Goal: Information Seeking & Learning: Learn about a topic

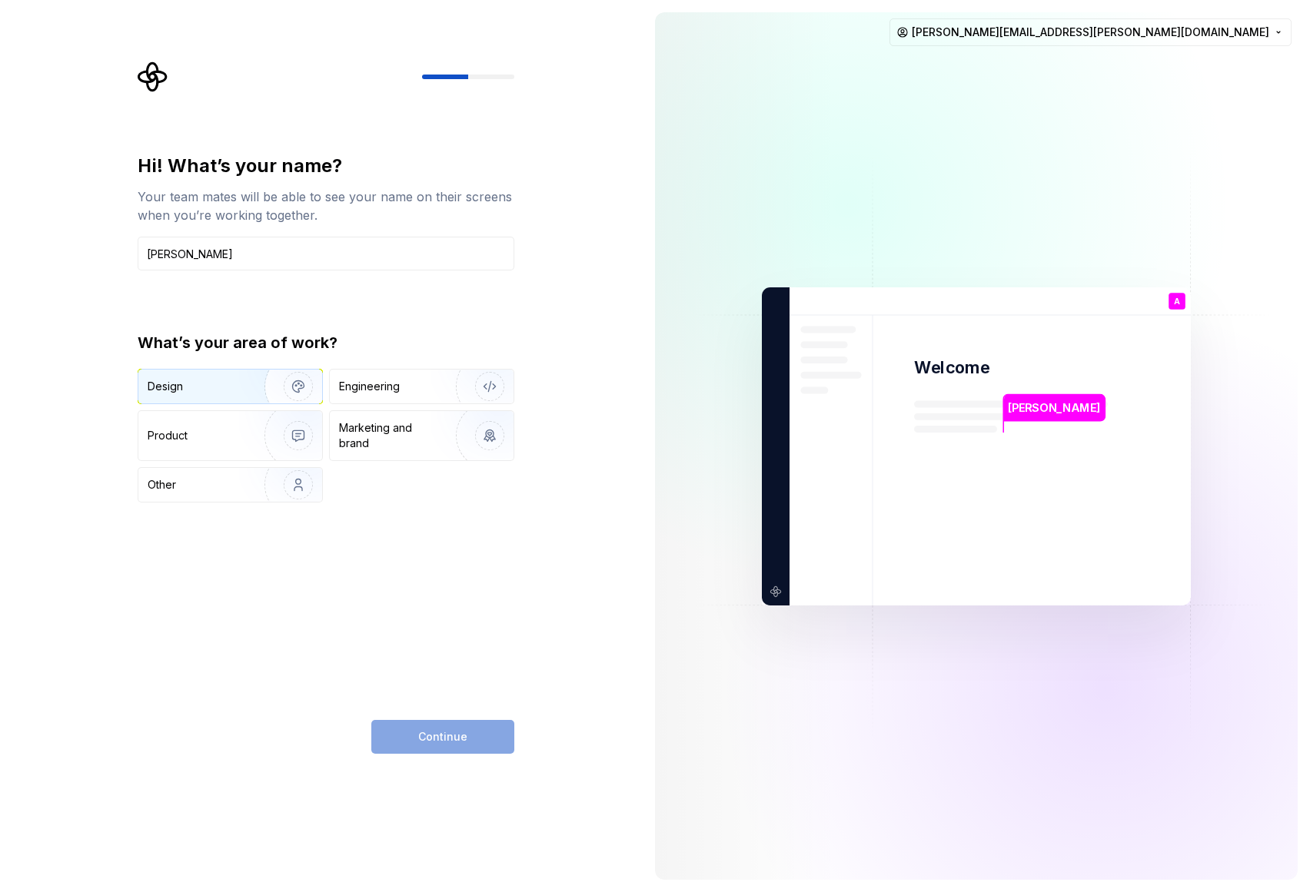
type input "Alice"
click at [196, 387] on div "Design" at bounding box center [196, 386] width 97 height 15
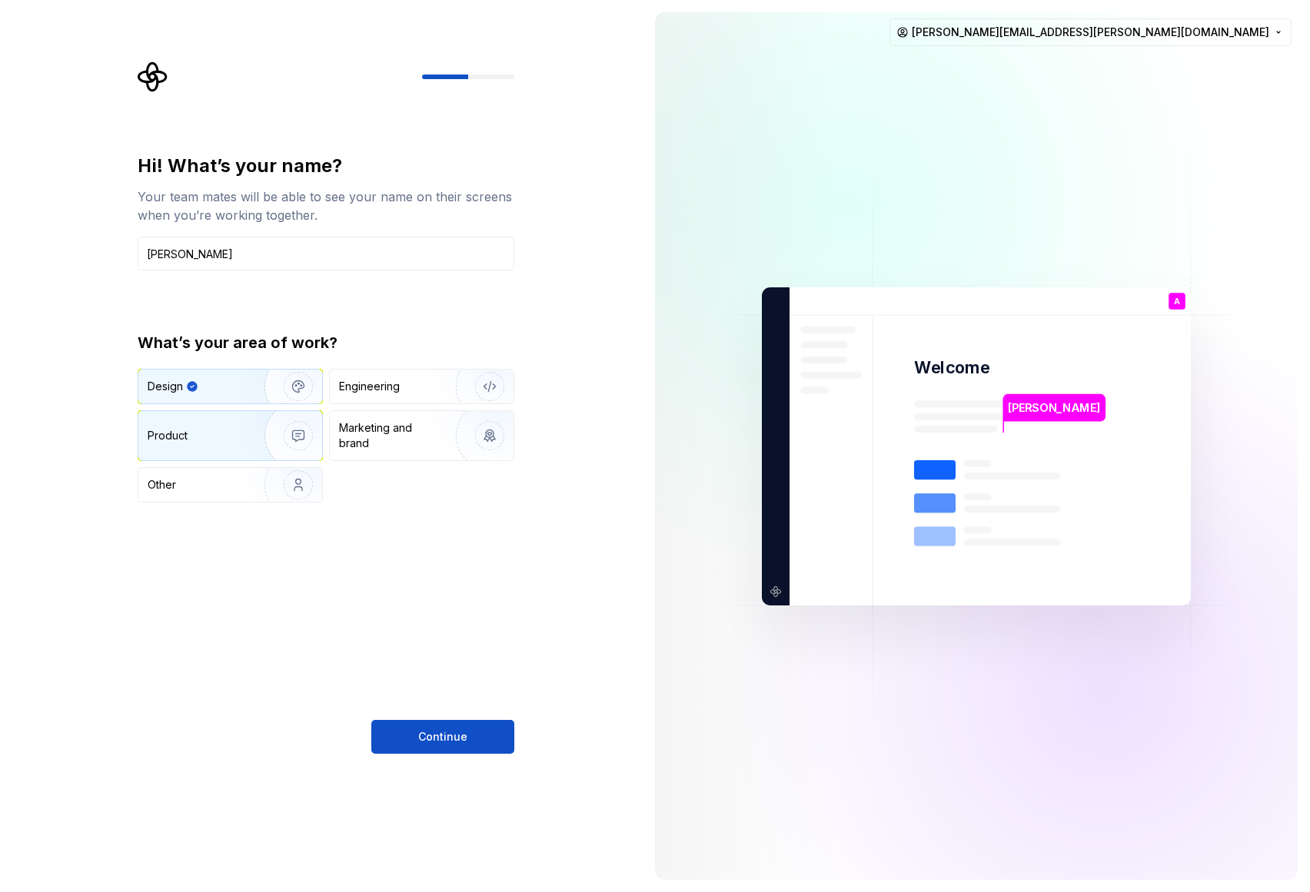
click at [237, 450] on div "Product" at bounding box center [230, 435] width 184 height 49
click at [242, 402] on img "button" at bounding box center [288, 386] width 98 height 103
click at [439, 730] on span "Continue" at bounding box center [442, 736] width 49 height 15
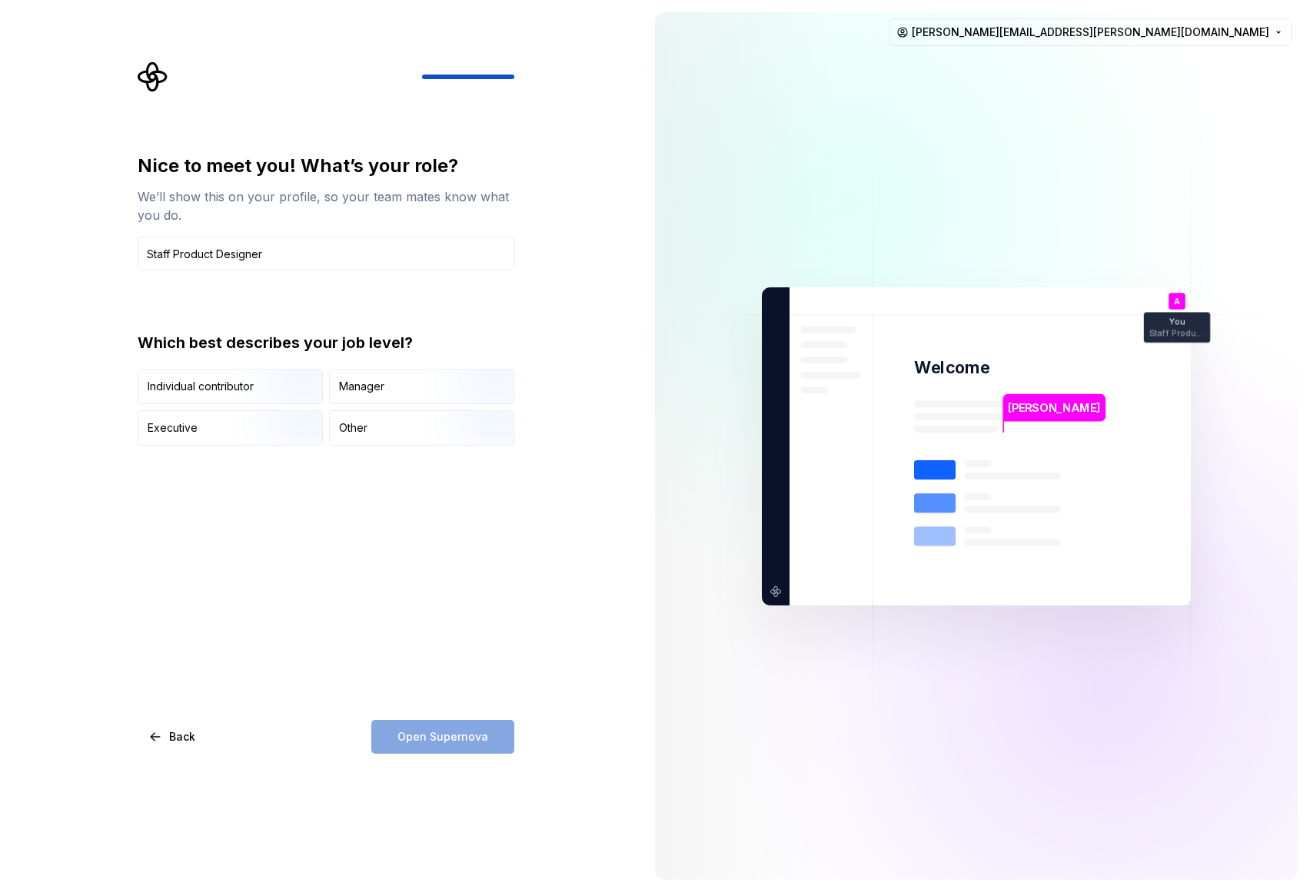
type input "Staff Product Designer"
click at [559, 553] on div "Nice to meet you! What’s your role? We’ll show this on your profile, so your te…" at bounding box center [321, 446] width 642 height 892
click at [267, 382] on img "button" at bounding box center [285, 405] width 98 height 103
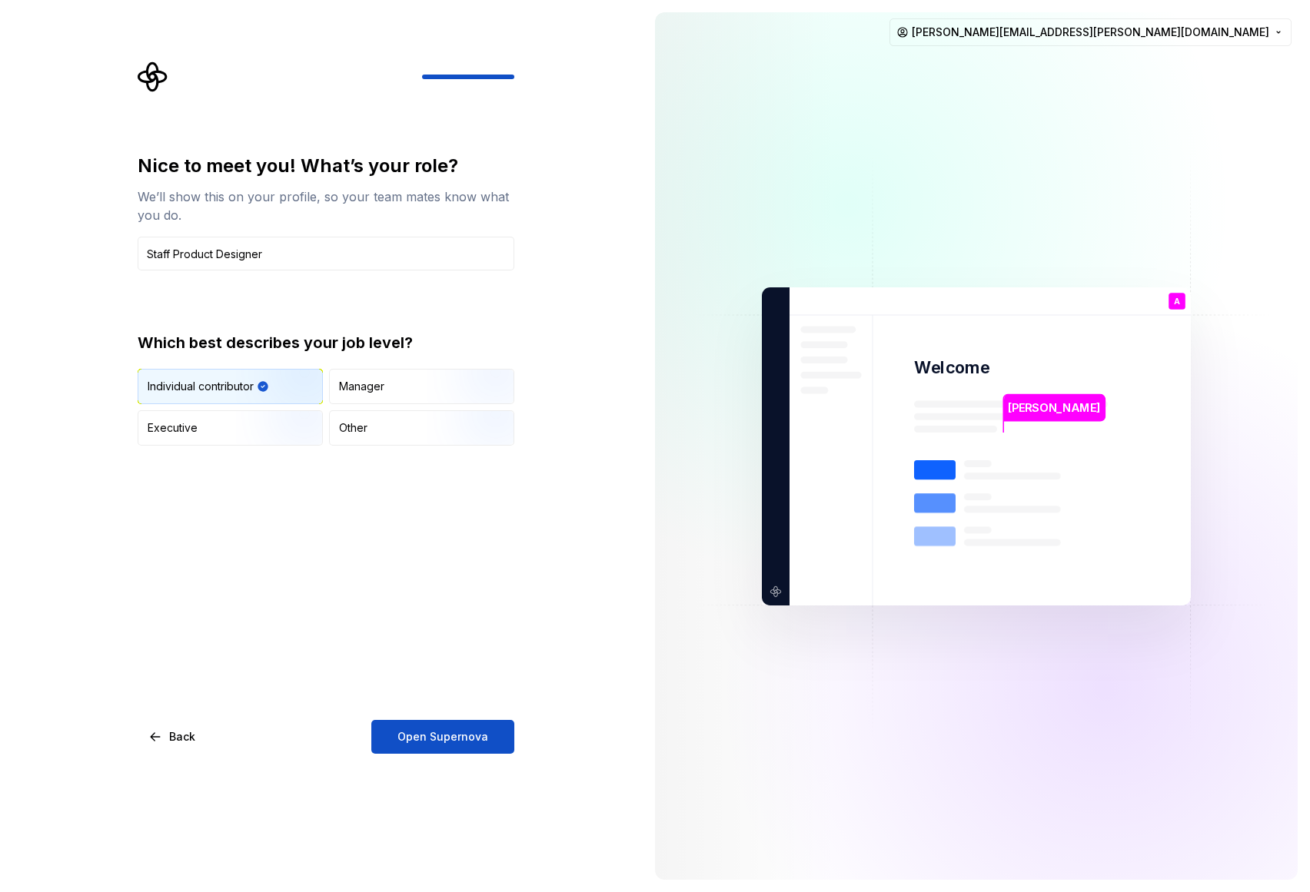
click at [510, 556] on div "Nice to meet you! What’s your role? We’ll show this on your profile, so your te…" at bounding box center [326, 454] width 377 height 600
click at [484, 737] on span "Open Supernova" at bounding box center [442, 736] width 91 height 15
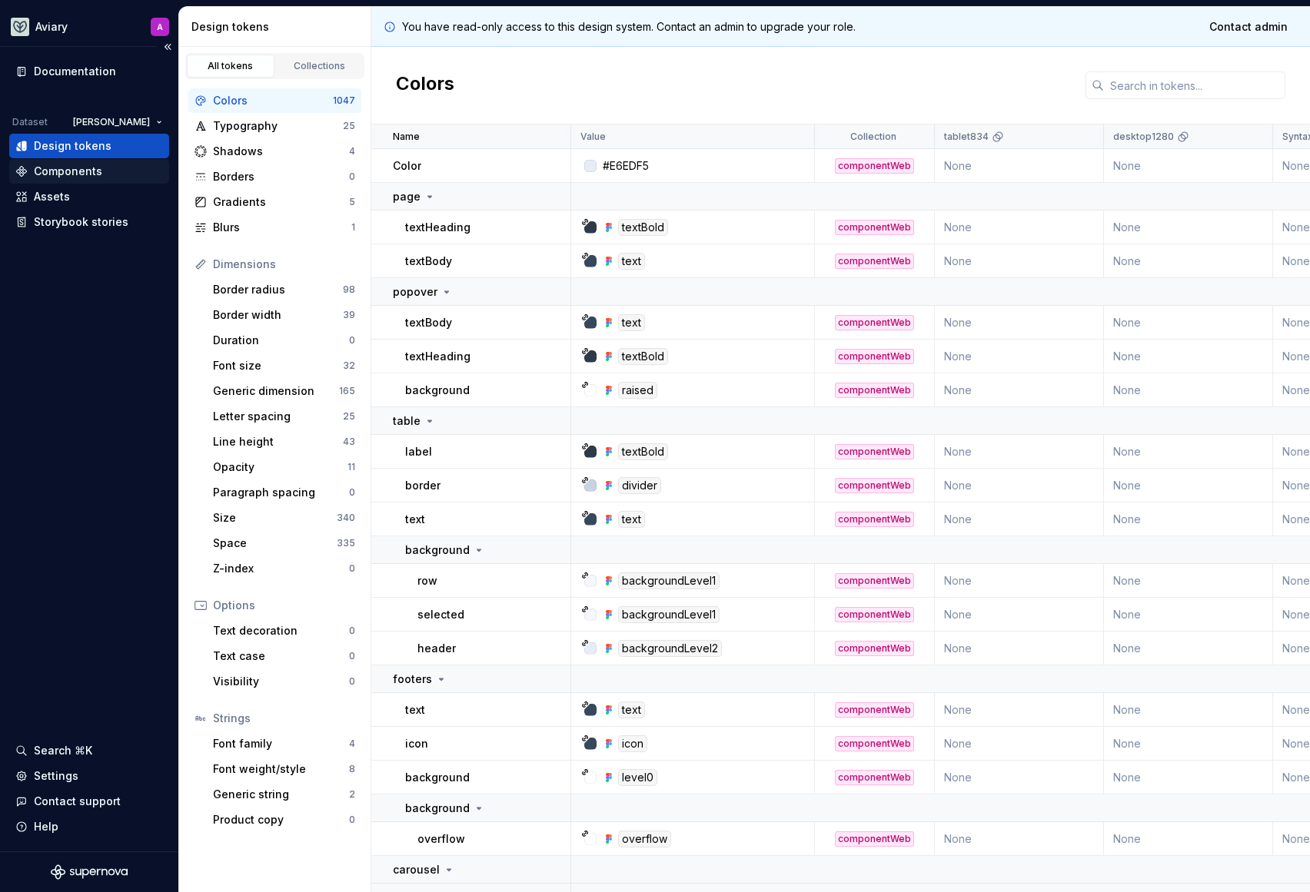
click at [85, 180] on div "Components" at bounding box center [89, 171] width 160 height 25
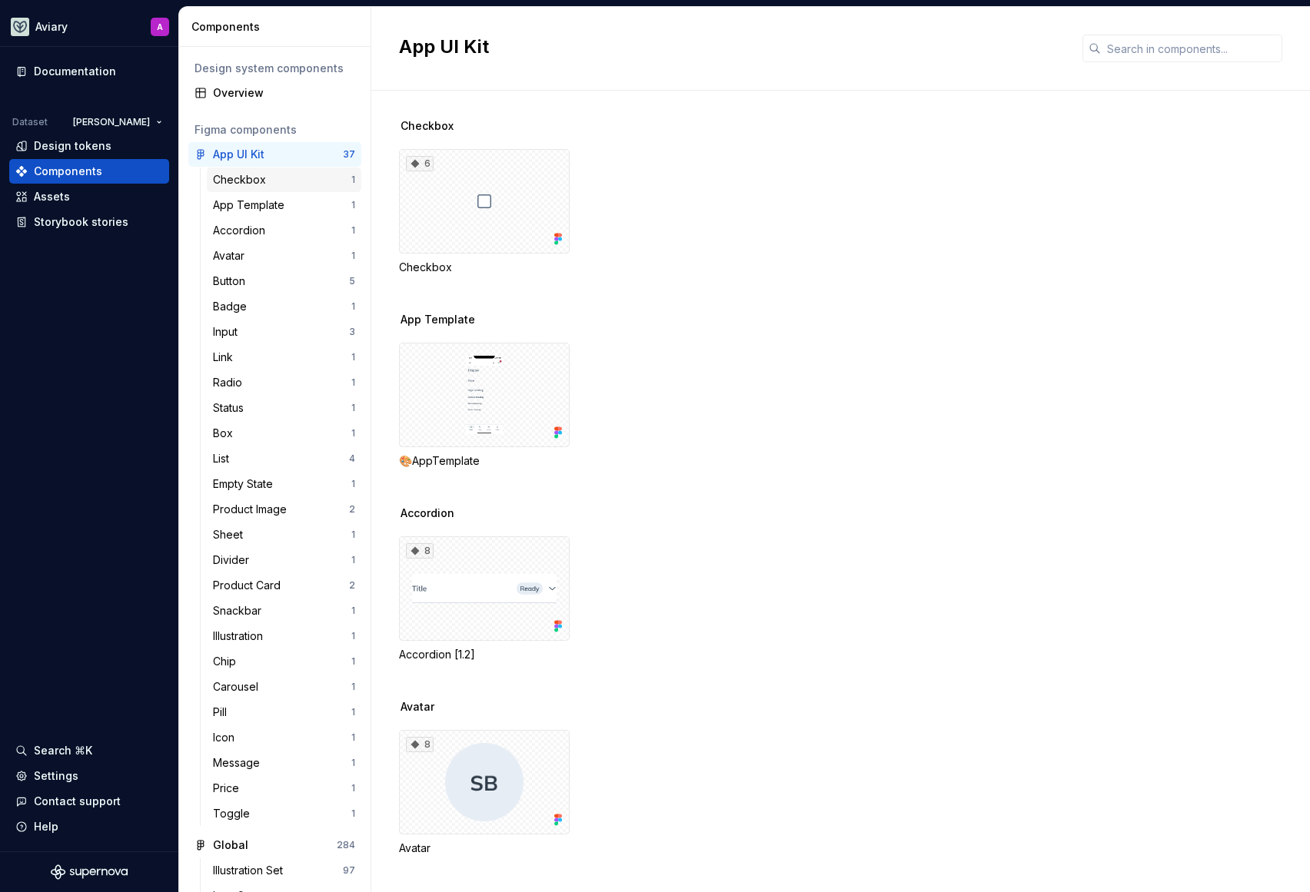
click at [272, 181] on div "Checkbox" at bounding box center [282, 179] width 138 height 15
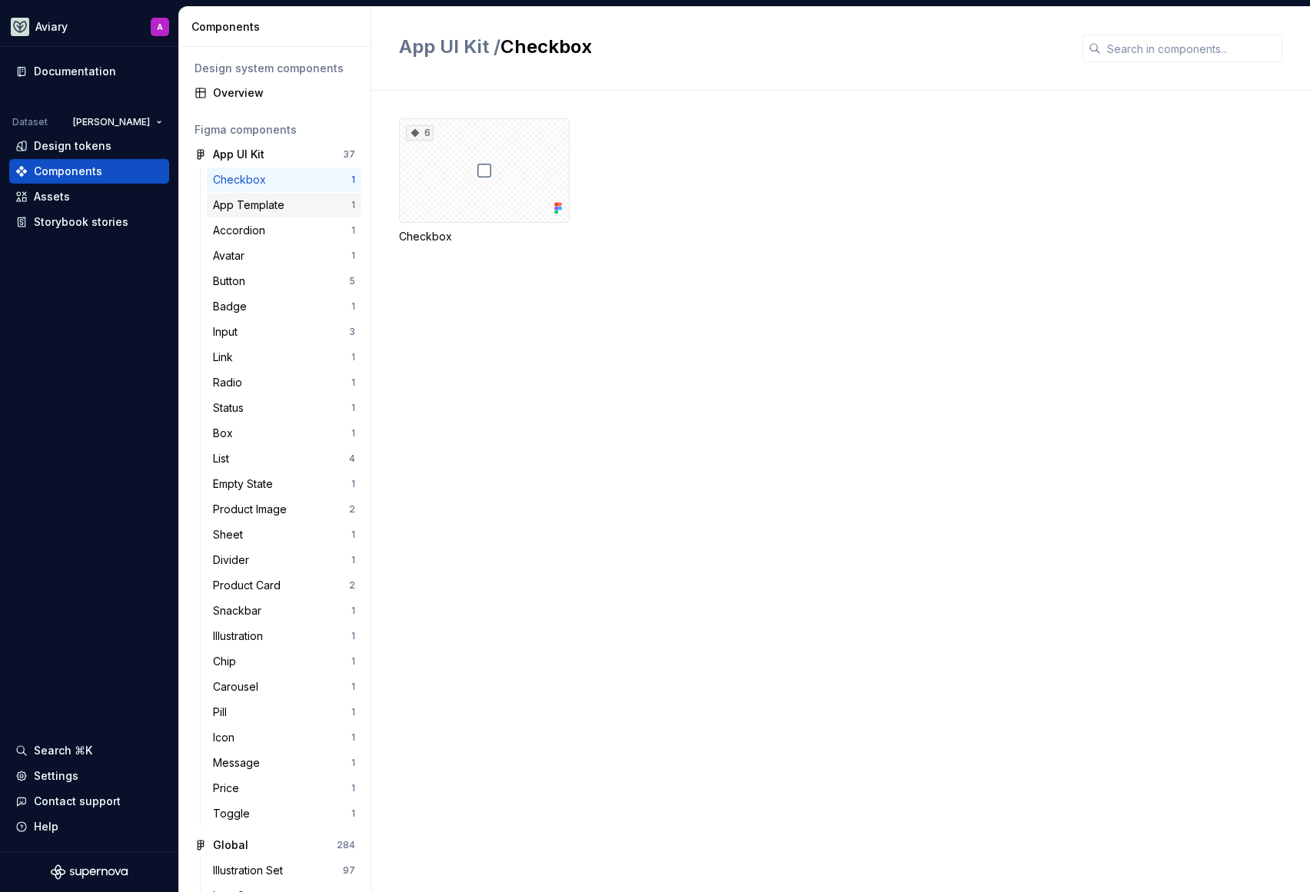
click at [268, 205] on div "App Template" at bounding box center [252, 205] width 78 height 15
click at [253, 230] on div "Accordion" at bounding box center [242, 230] width 58 height 15
click at [348, 154] on button "button" at bounding box center [349, 155] width 22 height 22
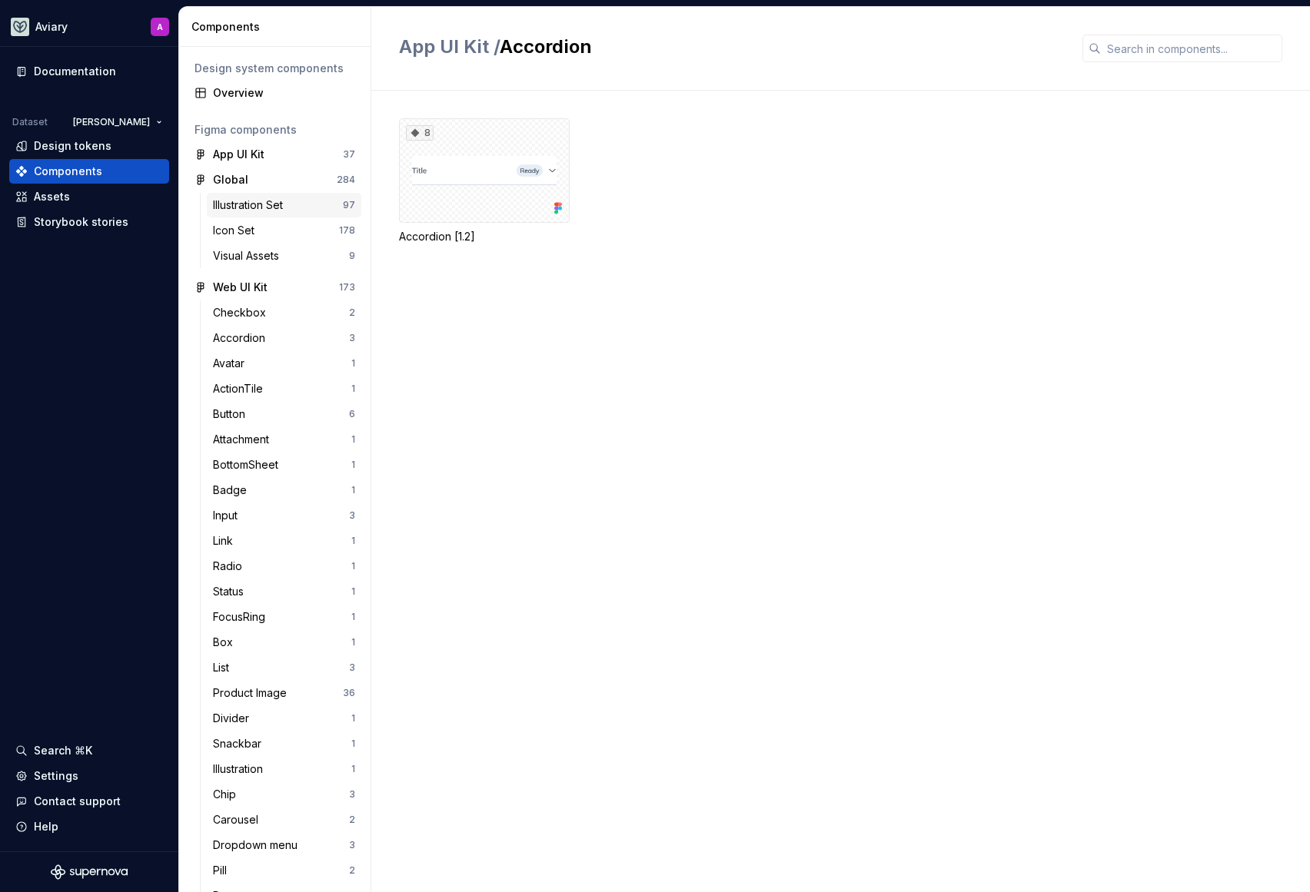
click at [260, 201] on div "Illustration Set" at bounding box center [251, 205] width 76 height 15
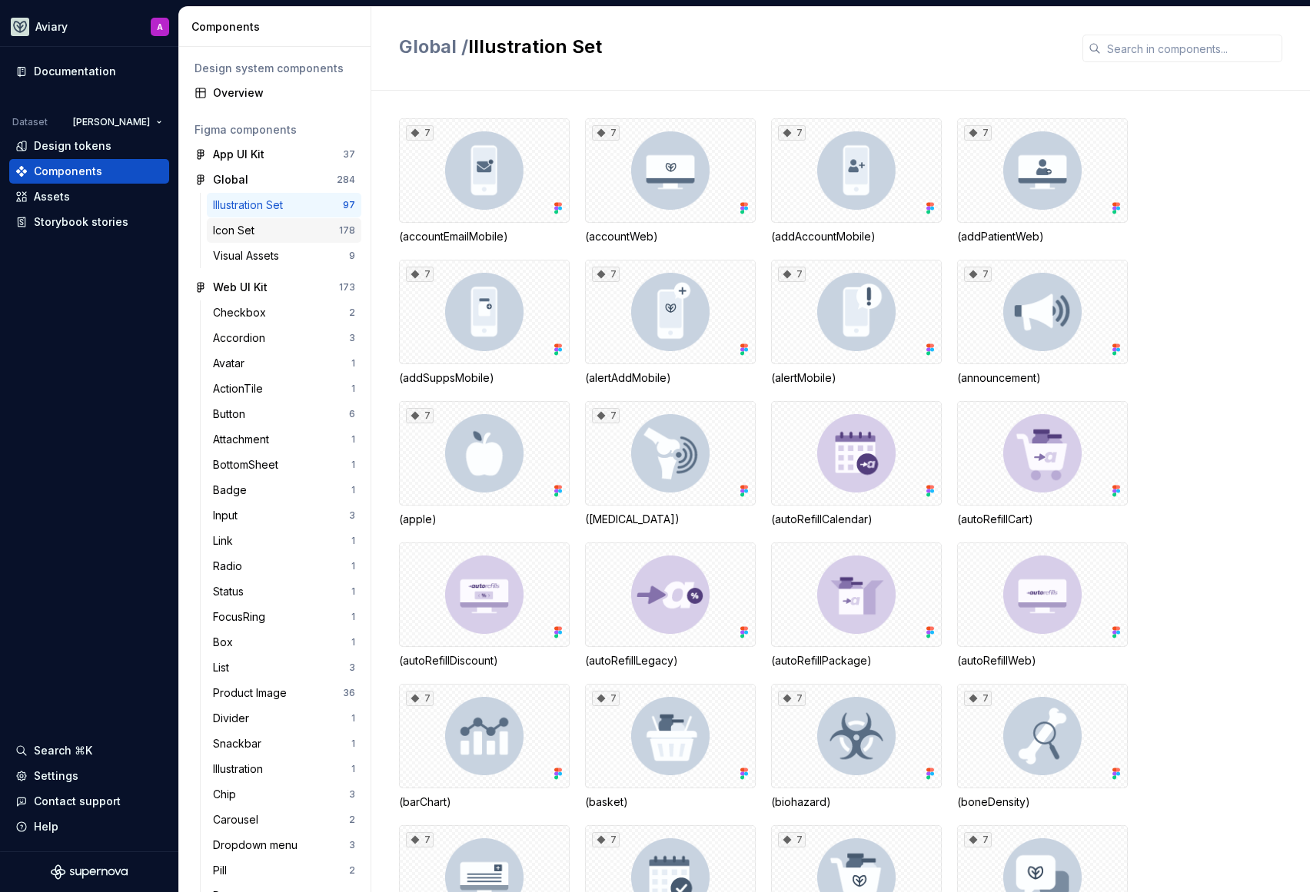
click at [261, 226] on div "Icon Set" at bounding box center [237, 230] width 48 height 15
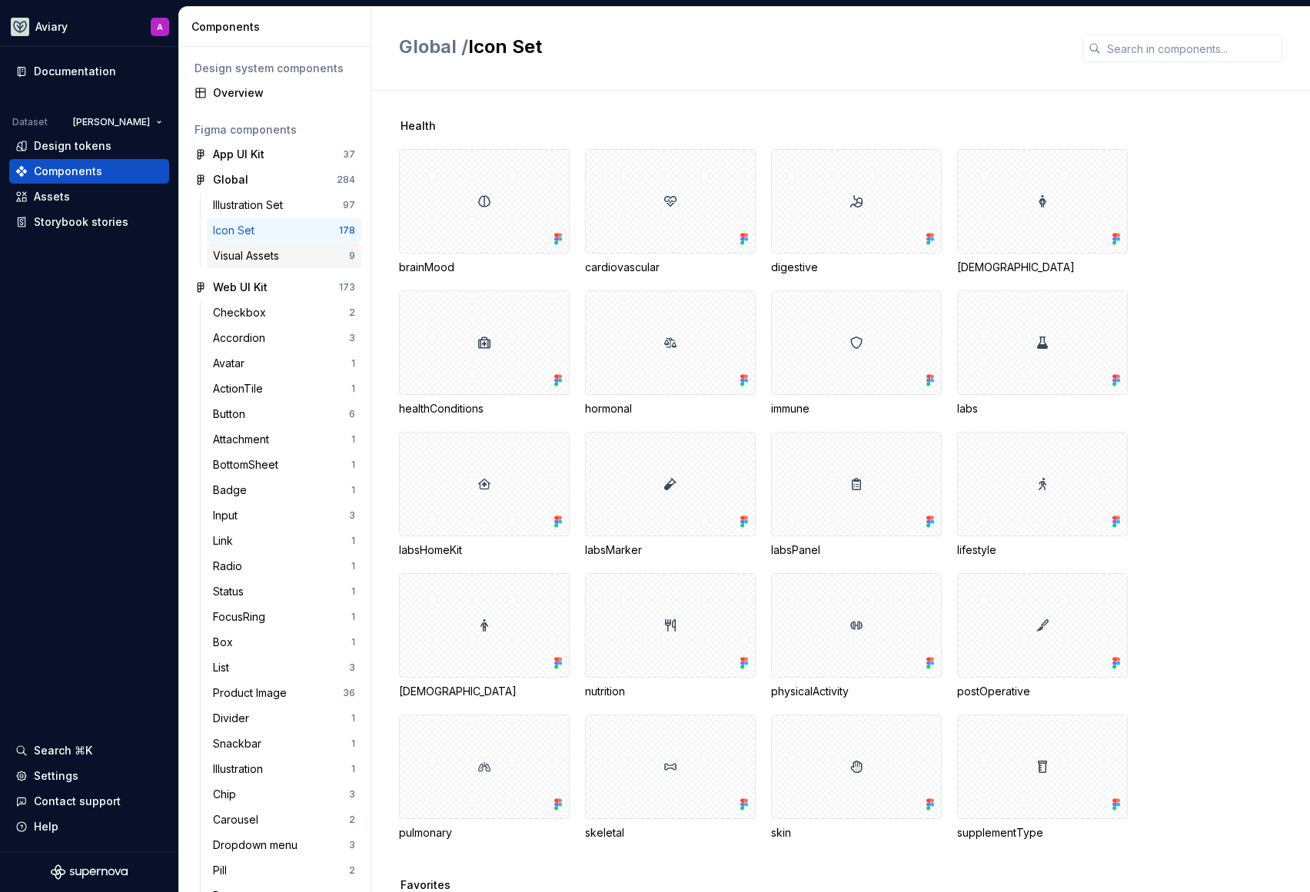
click at [267, 261] on div "Visual Assets" at bounding box center [249, 255] width 72 height 15
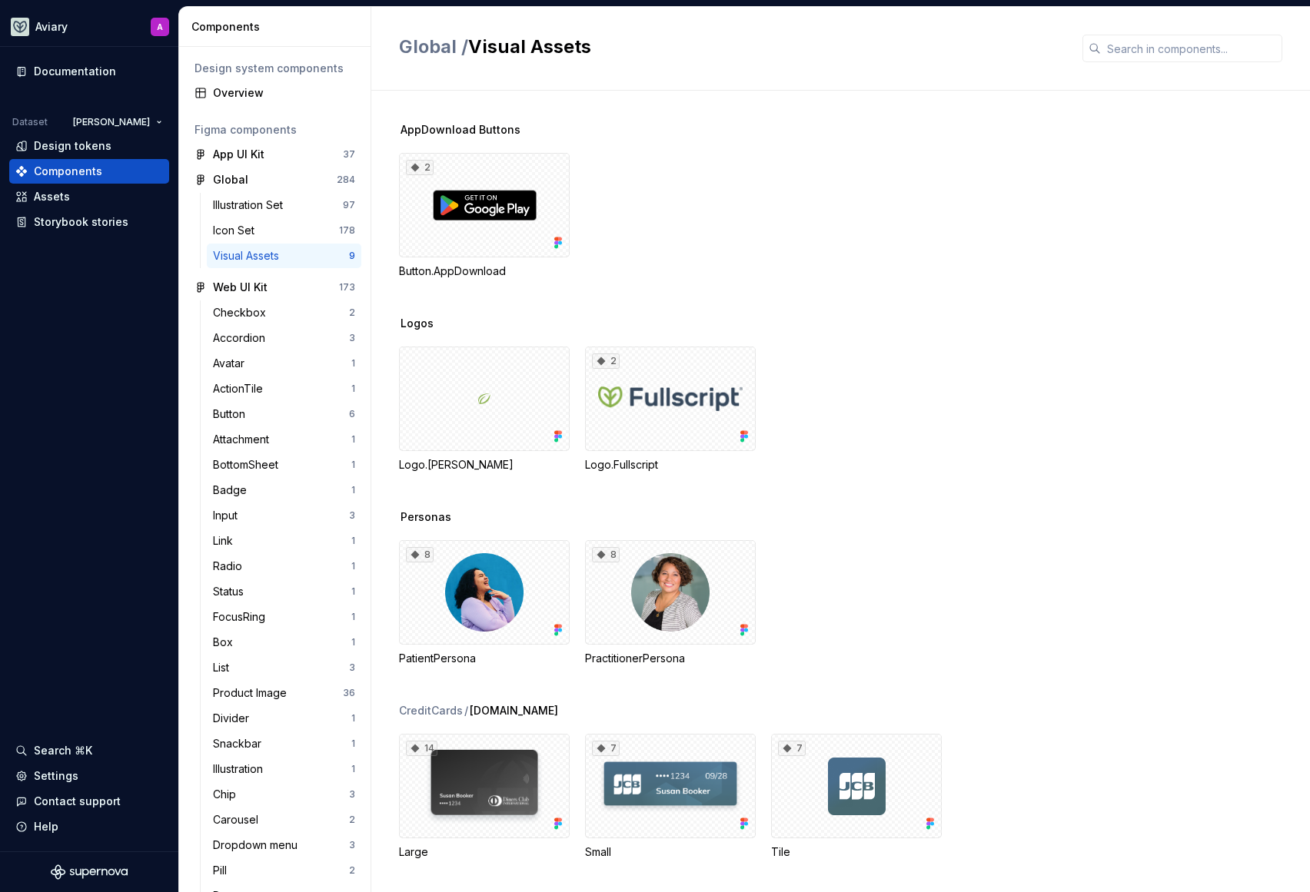
scroll to position [178, 0]
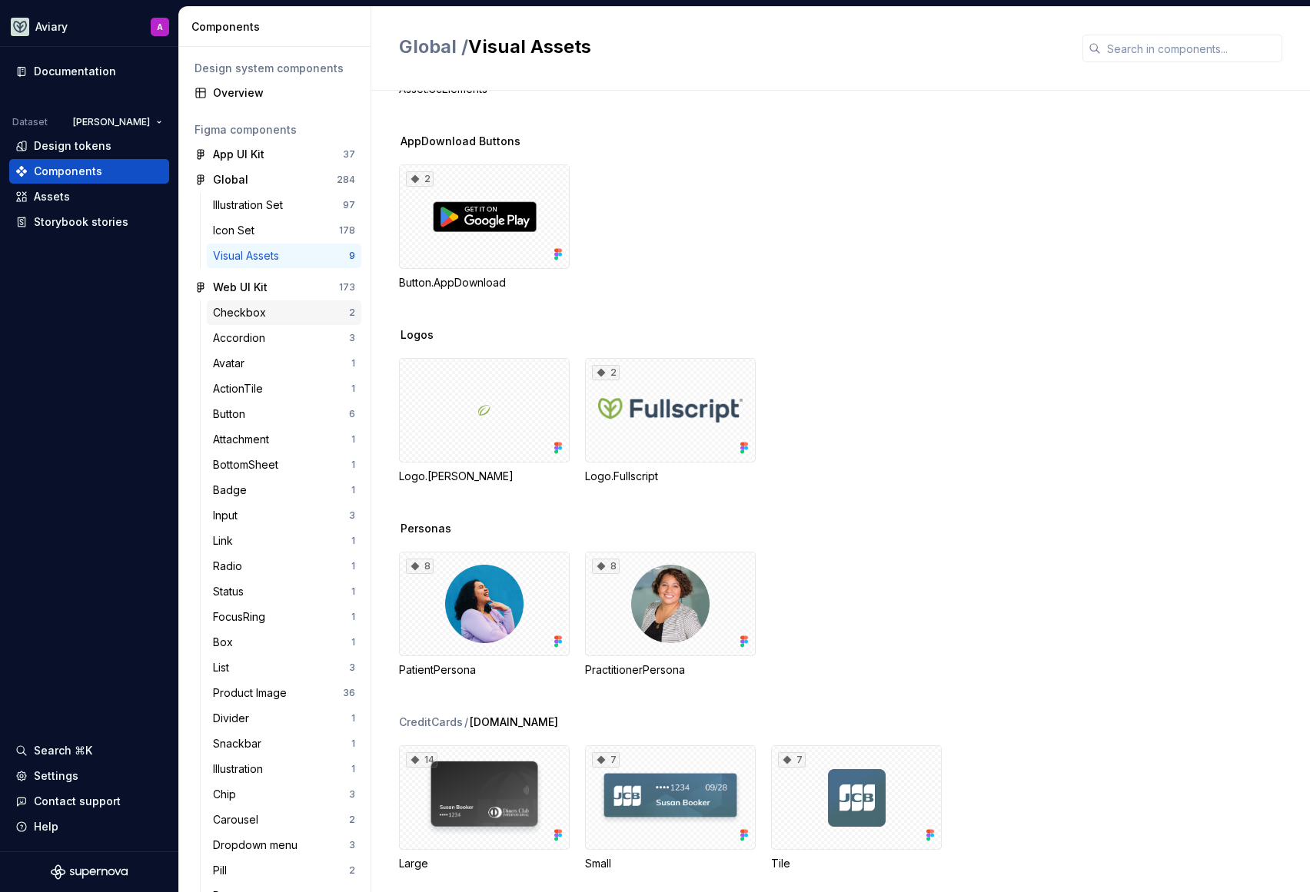
click at [284, 317] on div "Checkbox" at bounding box center [281, 312] width 136 height 15
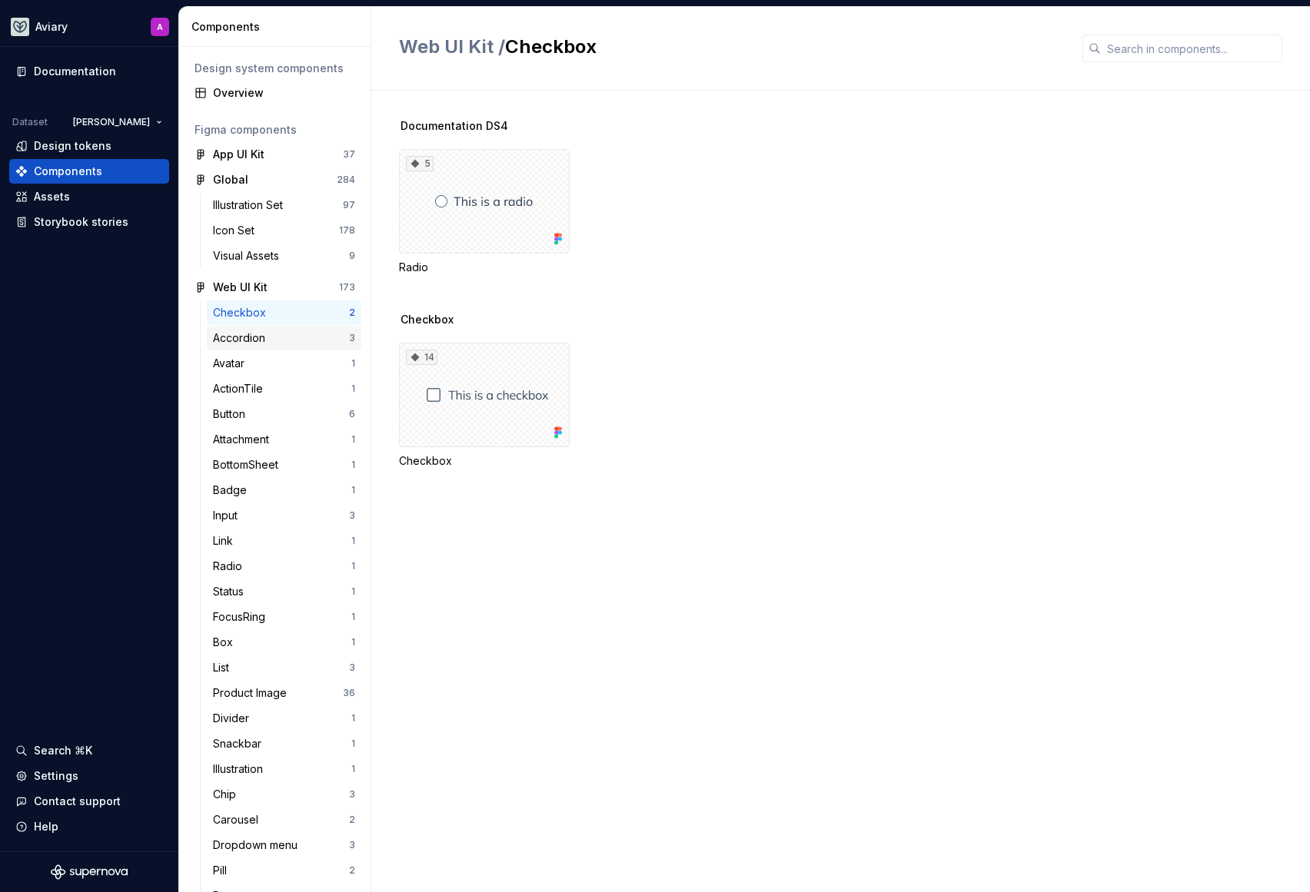
click at [255, 340] on div "Accordion" at bounding box center [242, 337] width 58 height 15
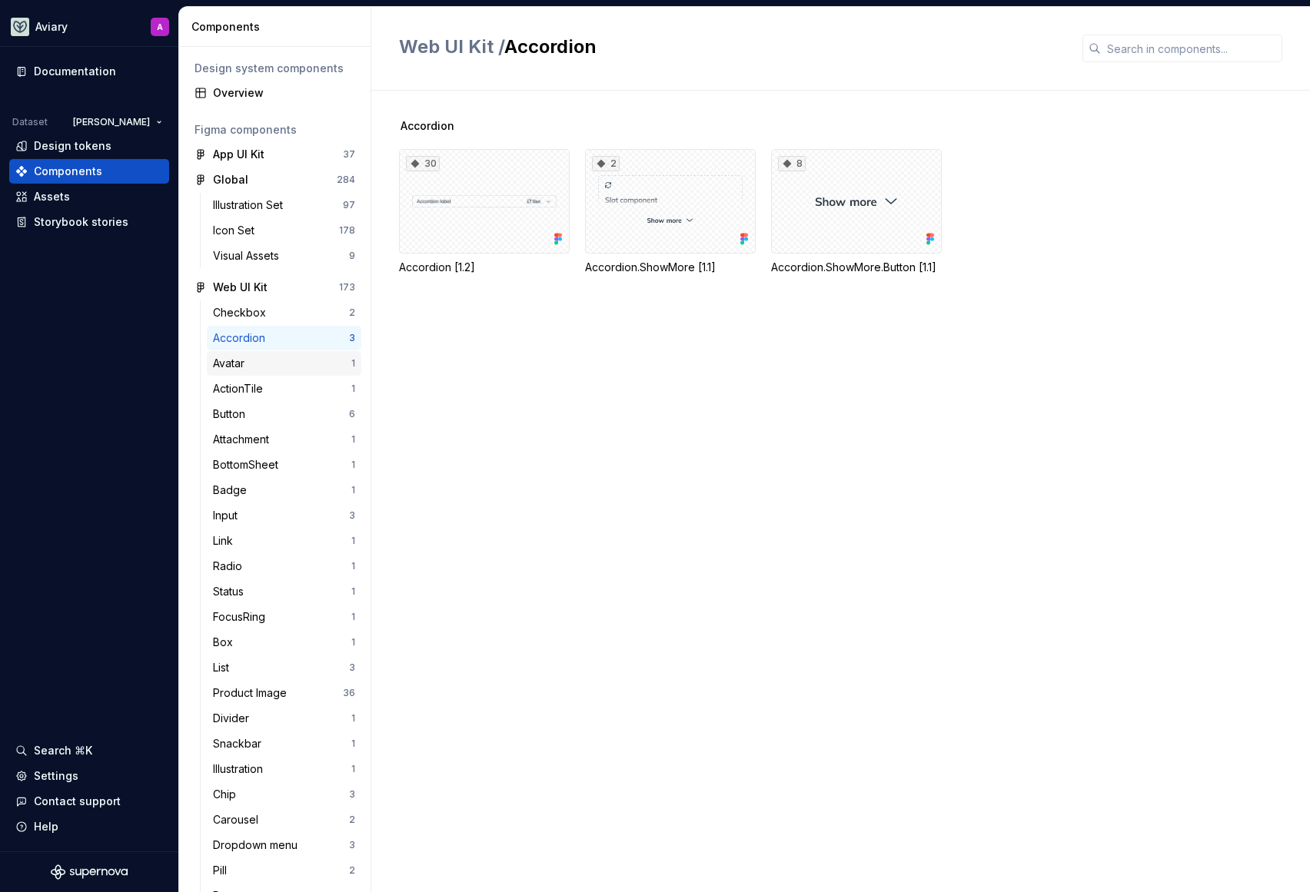
click at [250, 364] on div "Avatar" at bounding box center [232, 363] width 38 height 15
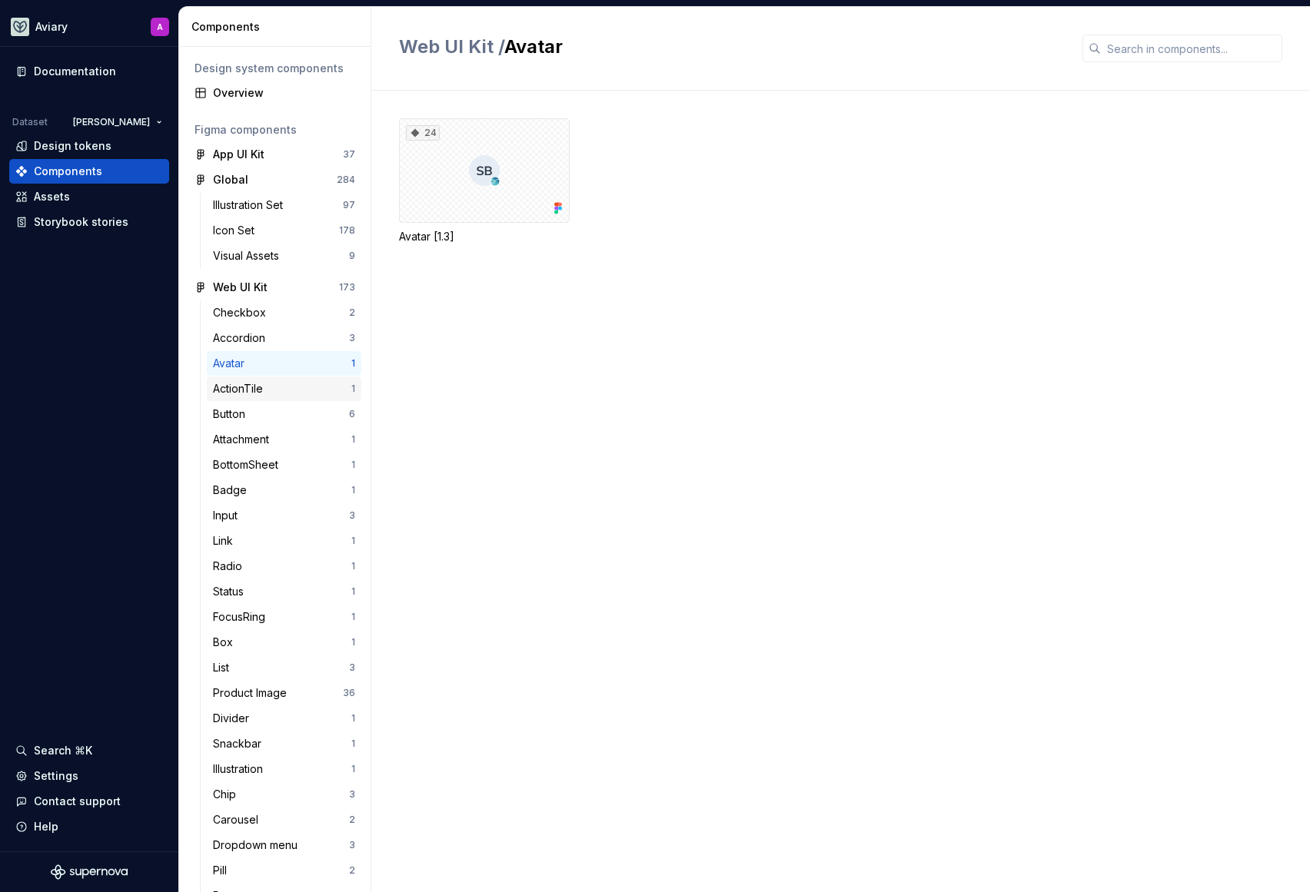
click at [244, 387] on div "ActionTile" at bounding box center [241, 388] width 56 height 15
click at [247, 418] on div "Button" at bounding box center [232, 414] width 38 height 15
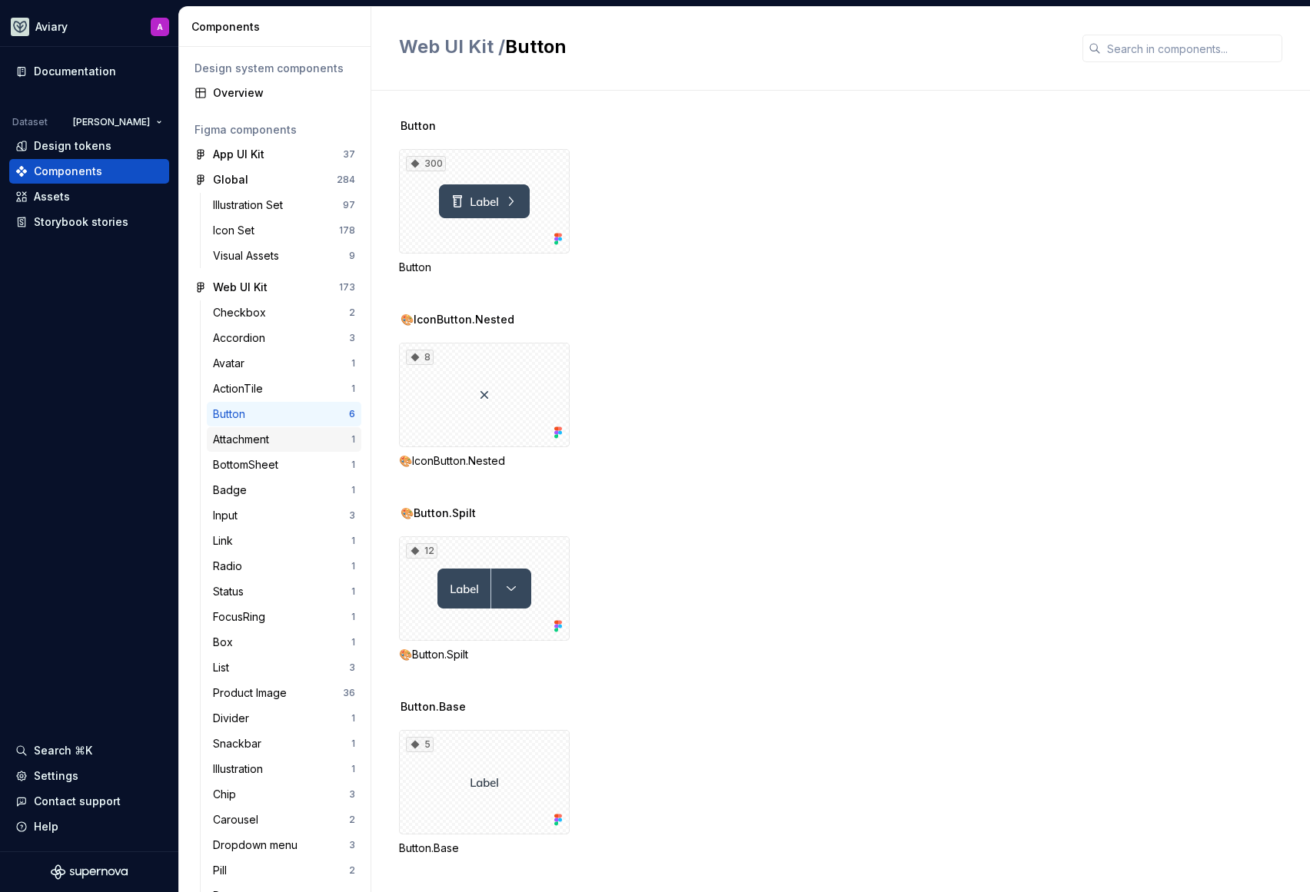
click at [266, 444] on div "Attachment" at bounding box center [244, 439] width 62 height 15
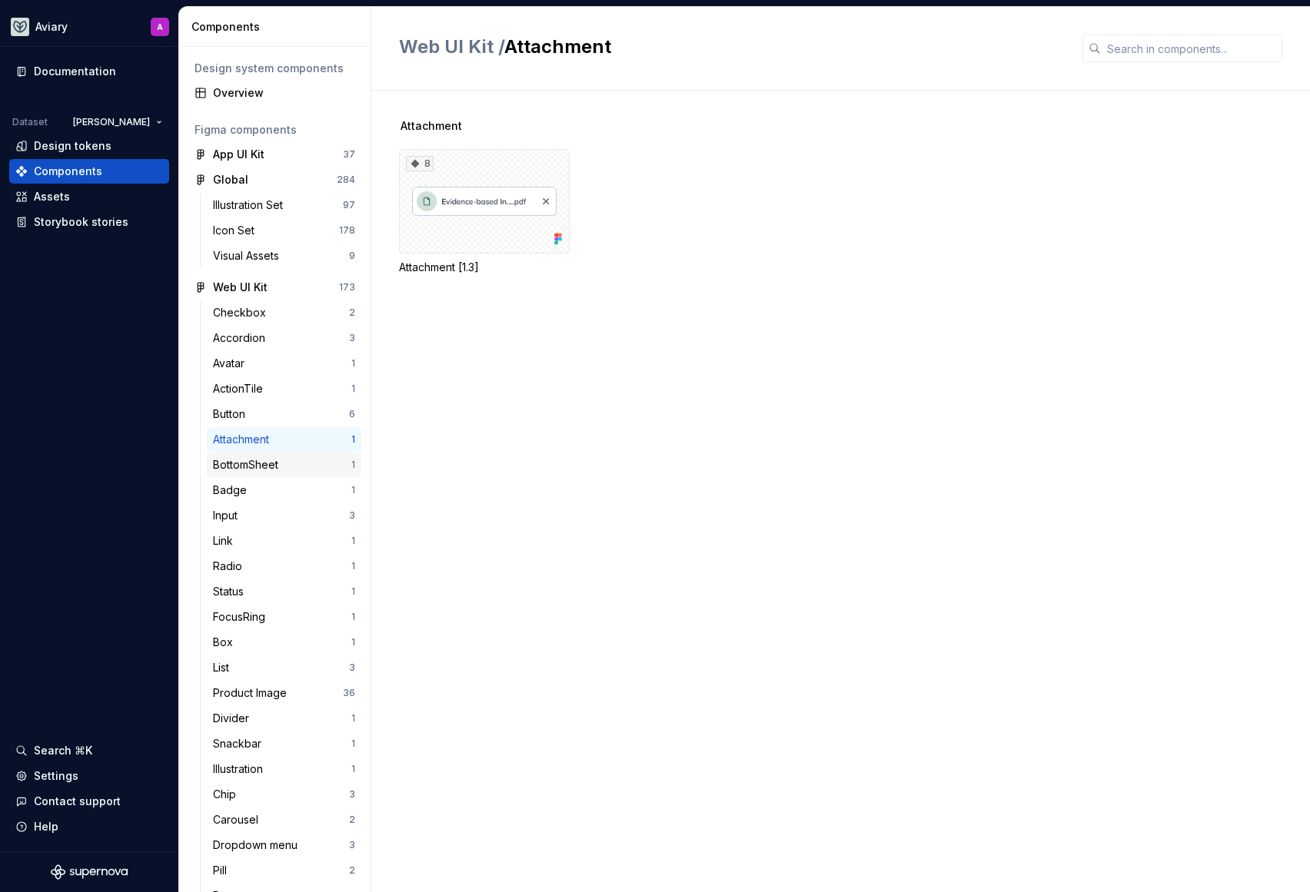
click at [270, 466] on div "BottomSheet" at bounding box center [248, 464] width 71 height 15
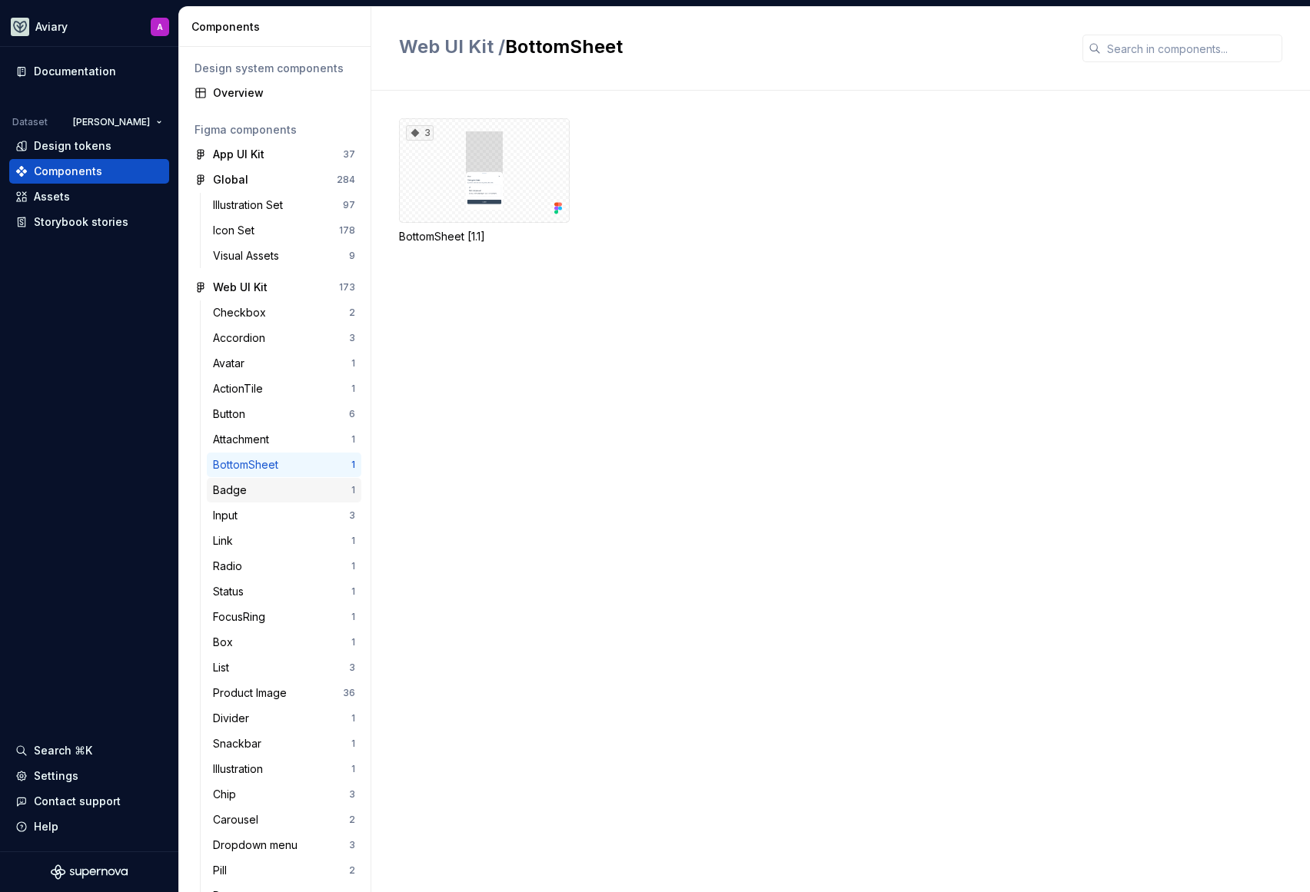
click at [254, 488] on div "Badge" at bounding box center [282, 490] width 138 height 15
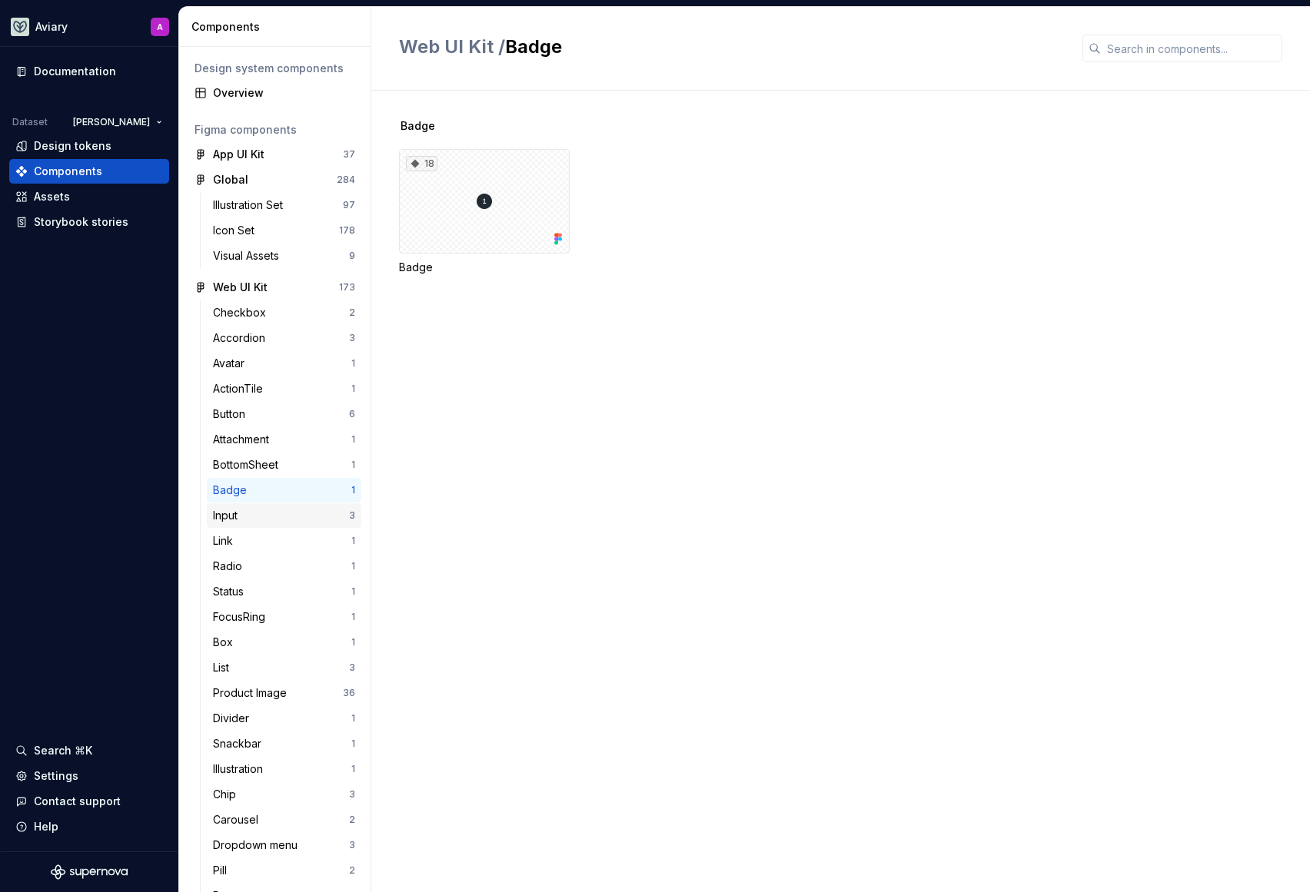
click at [254, 512] on div "Input" at bounding box center [281, 515] width 136 height 15
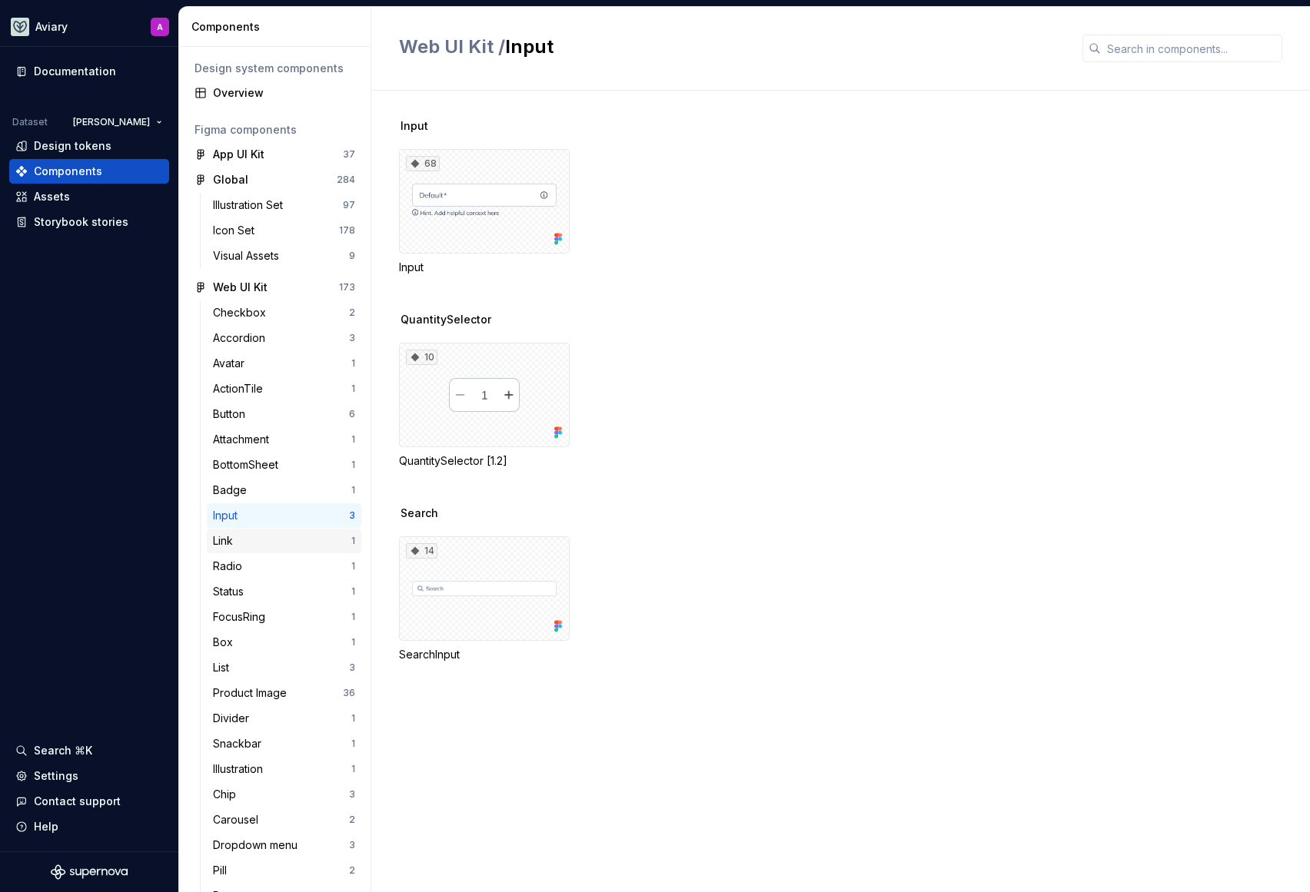
click at [279, 537] on div "Link" at bounding box center [282, 540] width 138 height 15
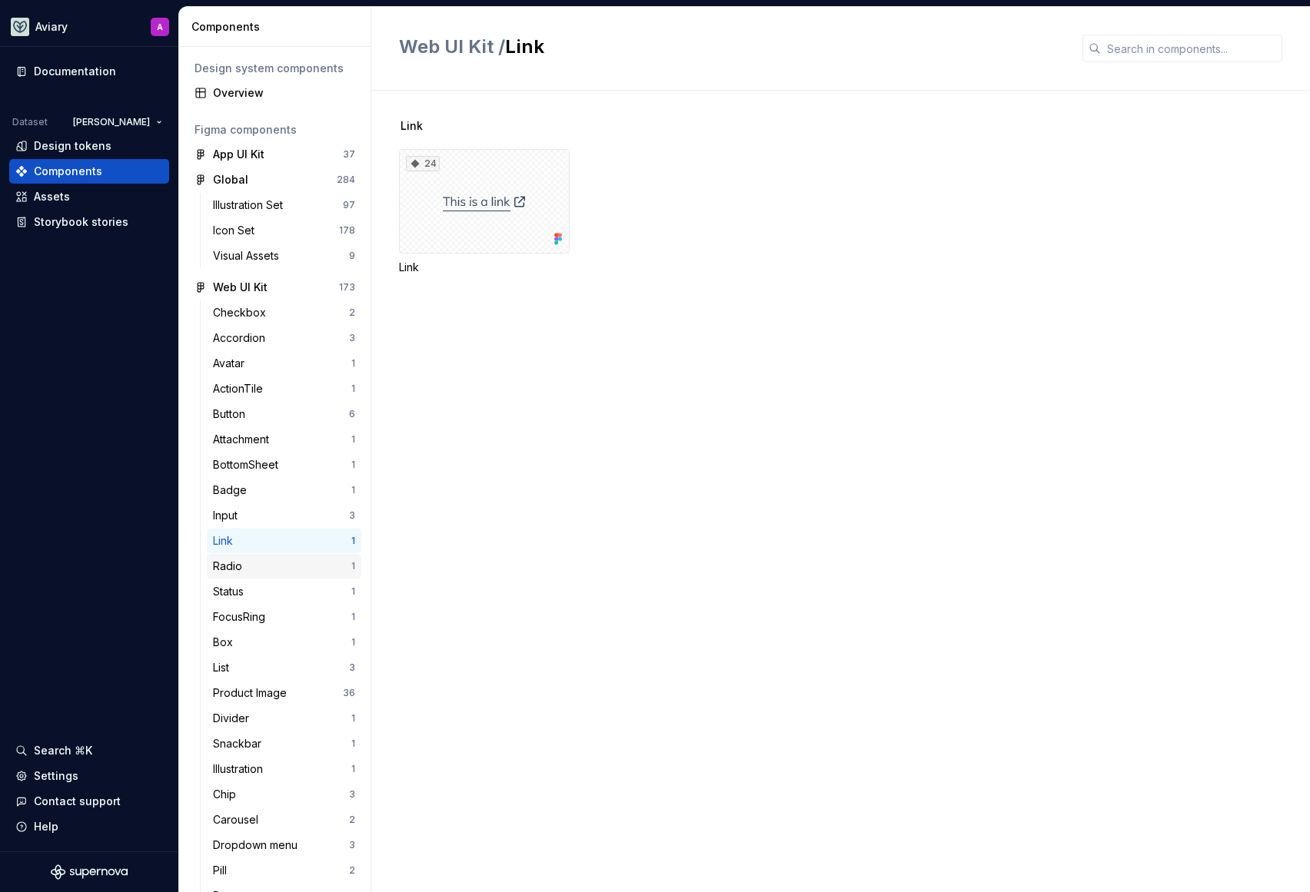
click at [276, 570] on div "Radio" at bounding box center [282, 566] width 138 height 15
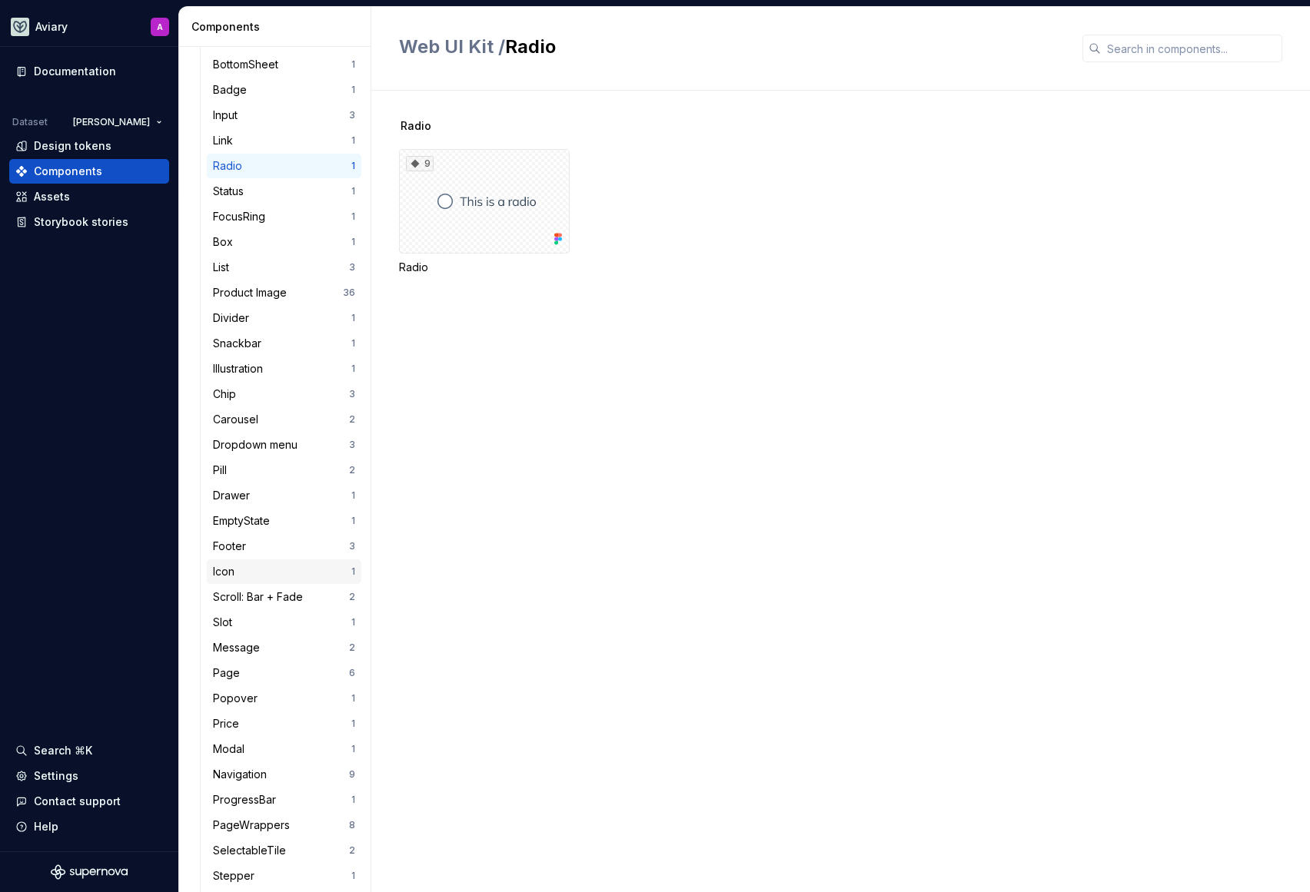
scroll to position [403, 0]
click at [242, 463] on div "Pill" at bounding box center [281, 467] width 136 height 15
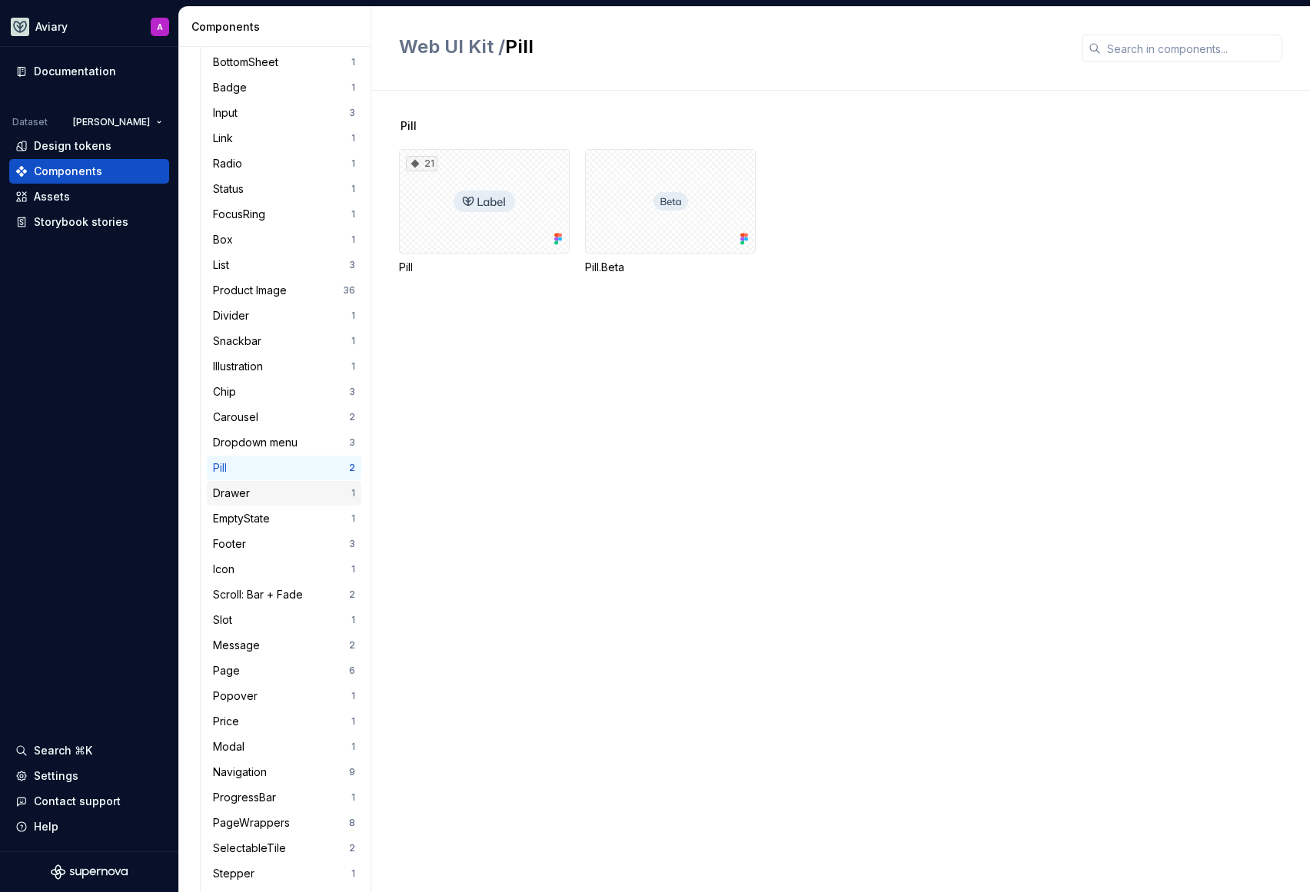
click at [258, 503] on div "Drawer 1" at bounding box center [284, 493] width 154 height 25
click at [257, 520] on div "EmptyState" at bounding box center [244, 518] width 63 height 15
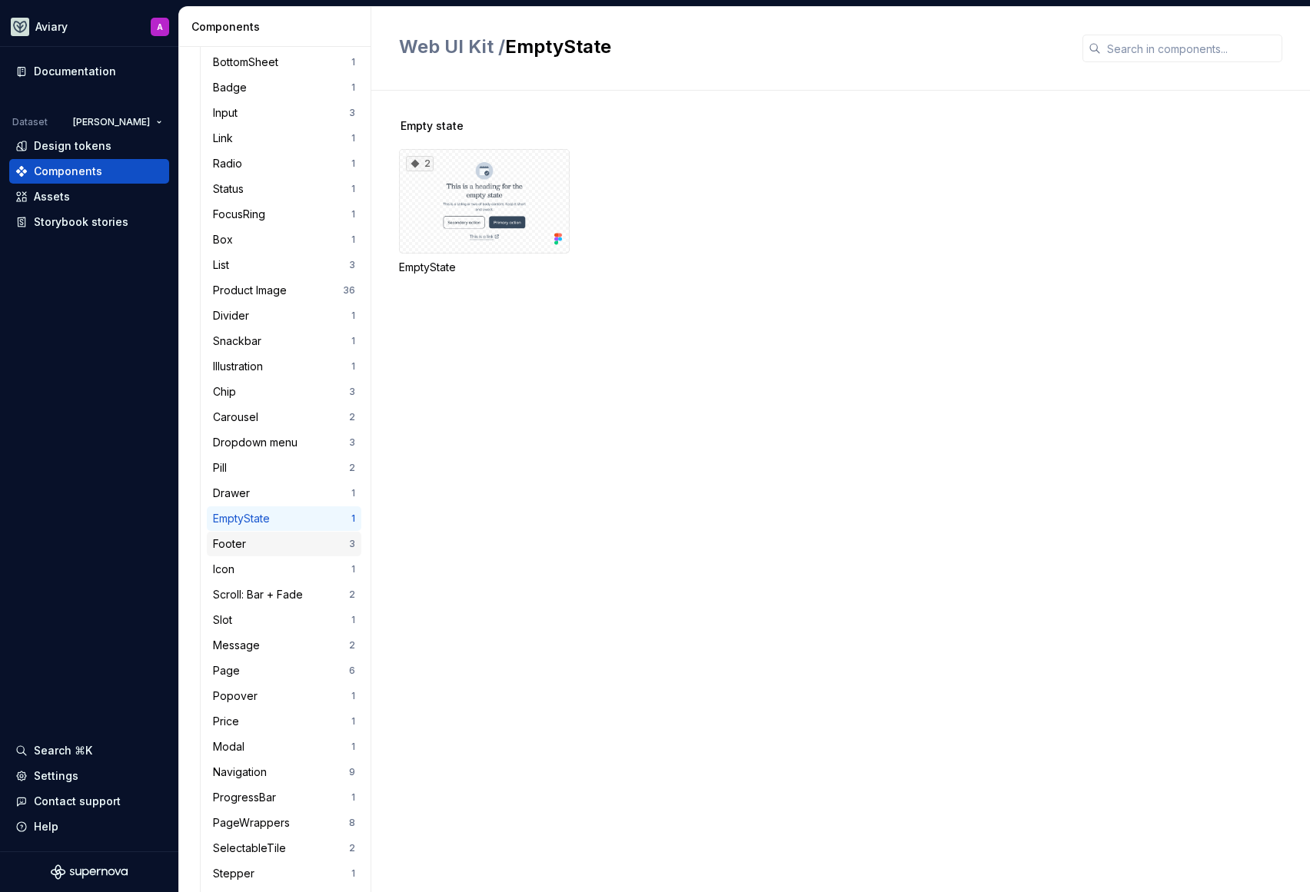
click at [271, 549] on div "Footer" at bounding box center [281, 543] width 136 height 15
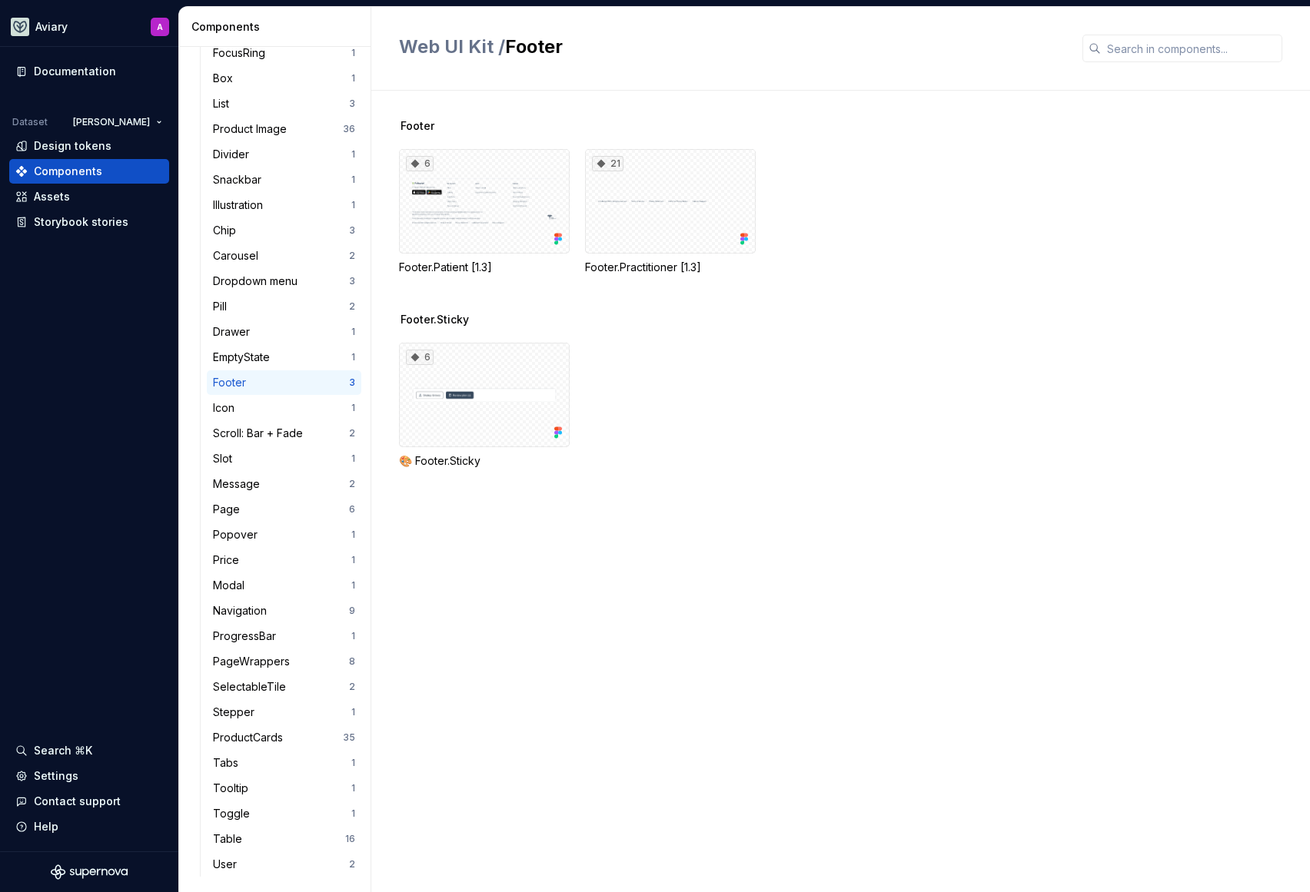
scroll to position [564, 0]
click at [237, 407] on div "Icon" at bounding box center [227, 407] width 28 height 15
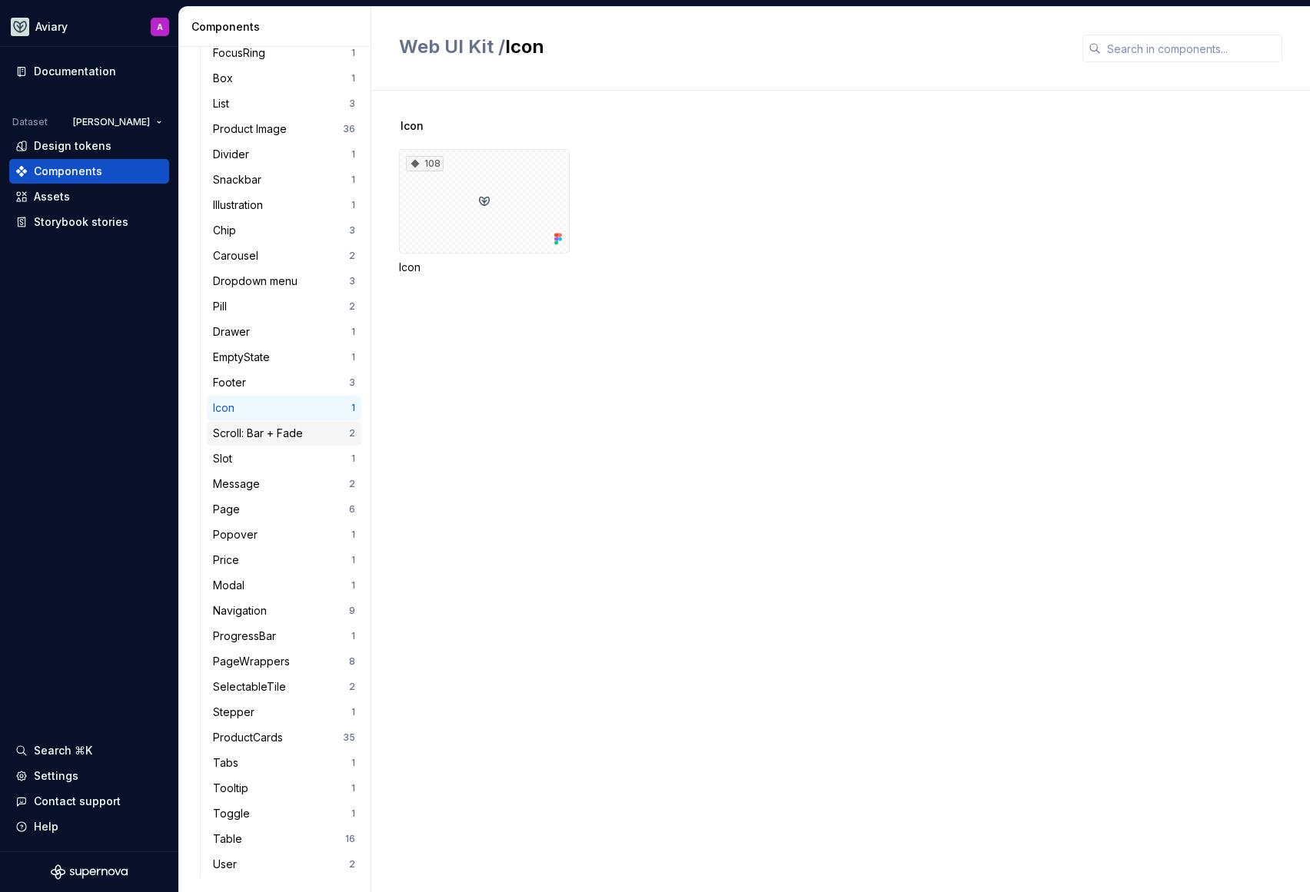
click at [277, 440] on div "Scroll: Bar + Fade" at bounding box center [261, 433] width 96 height 15
click at [259, 453] on div "Slot" at bounding box center [282, 458] width 138 height 15
click at [268, 483] on div "Message" at bounding box center [281, 483] width 136 height 15
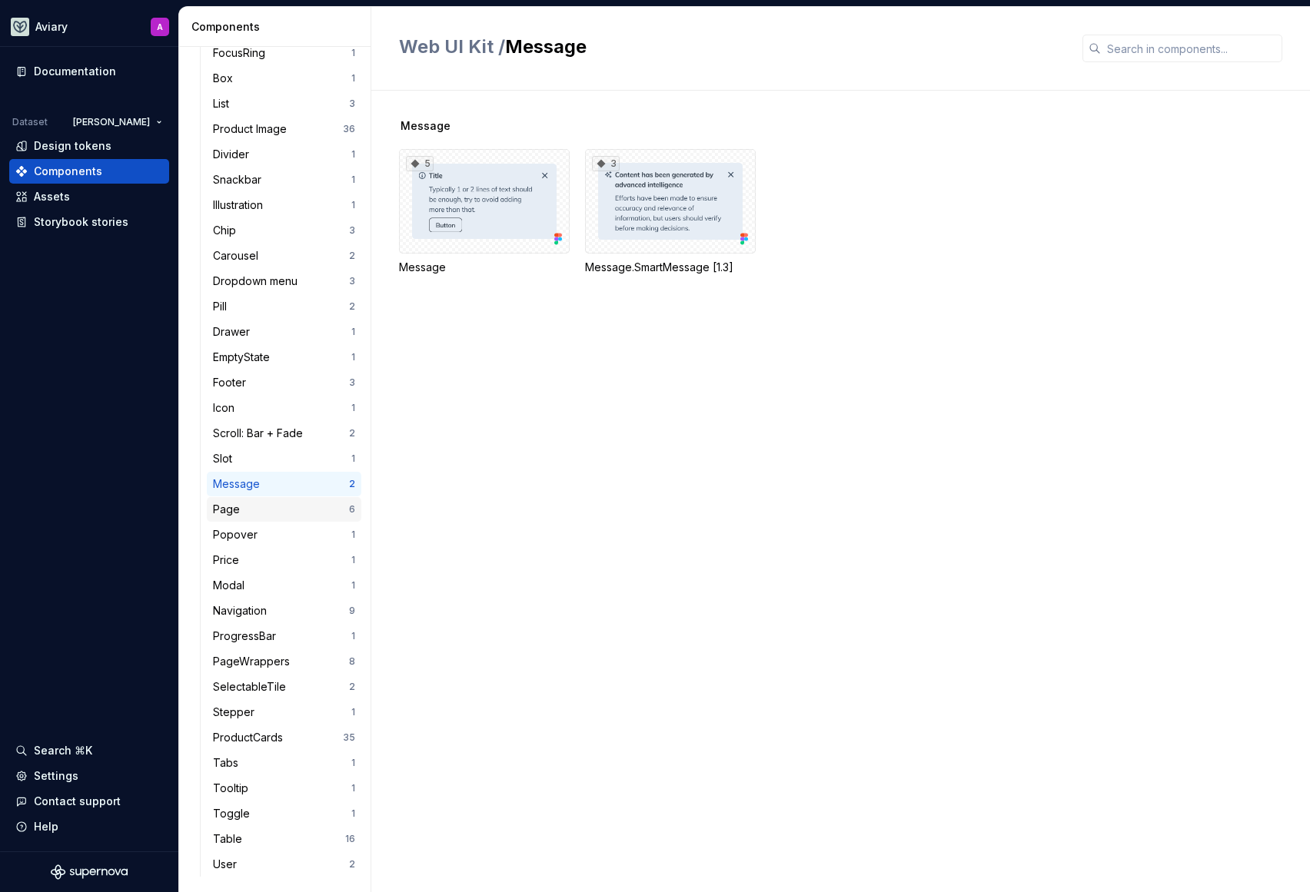
click at [278, 510] on div "Page" at bounding box center [281, 509] width 136 height 15
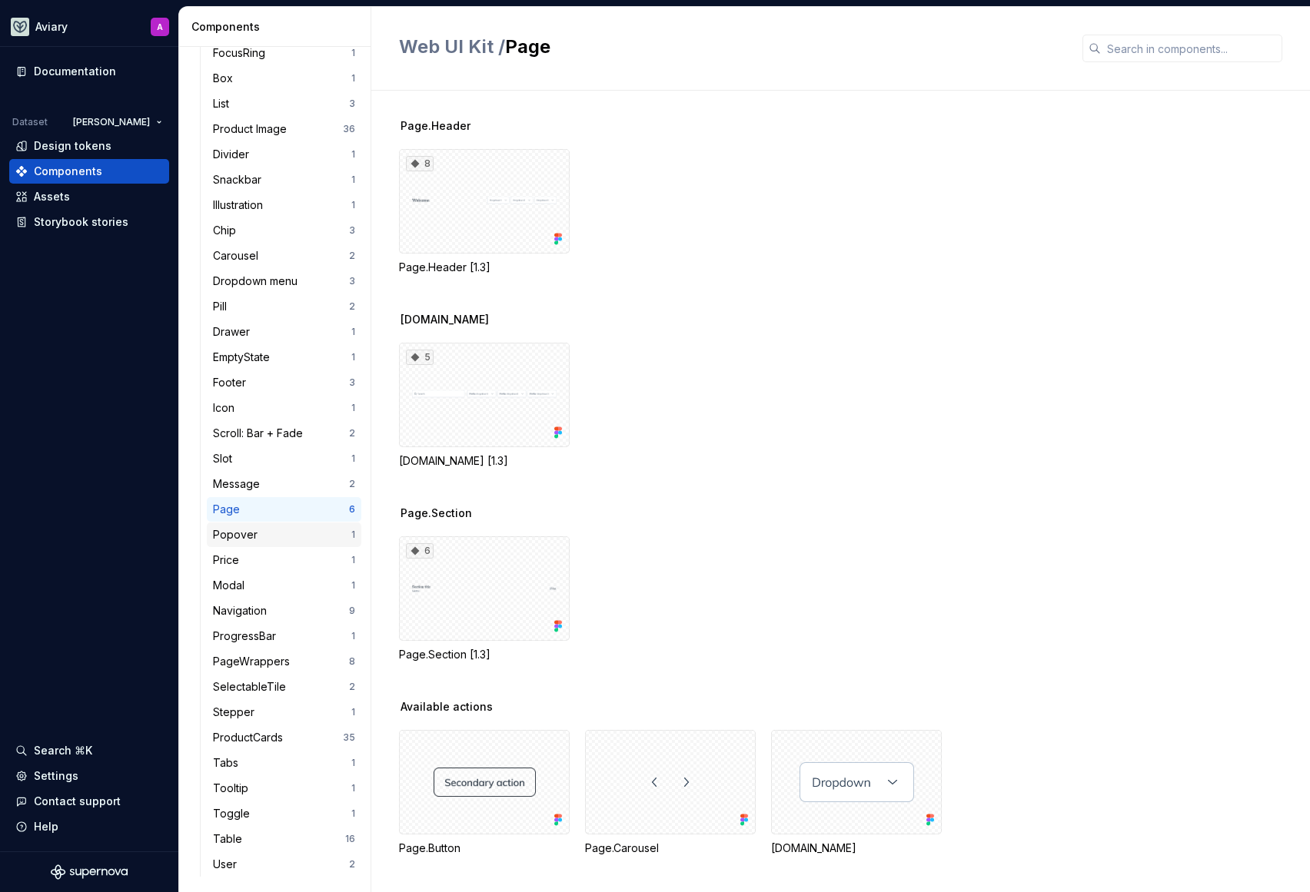
click at [300, 528] on div "Popover" at bounding box center [282, 534] width 138 height 15
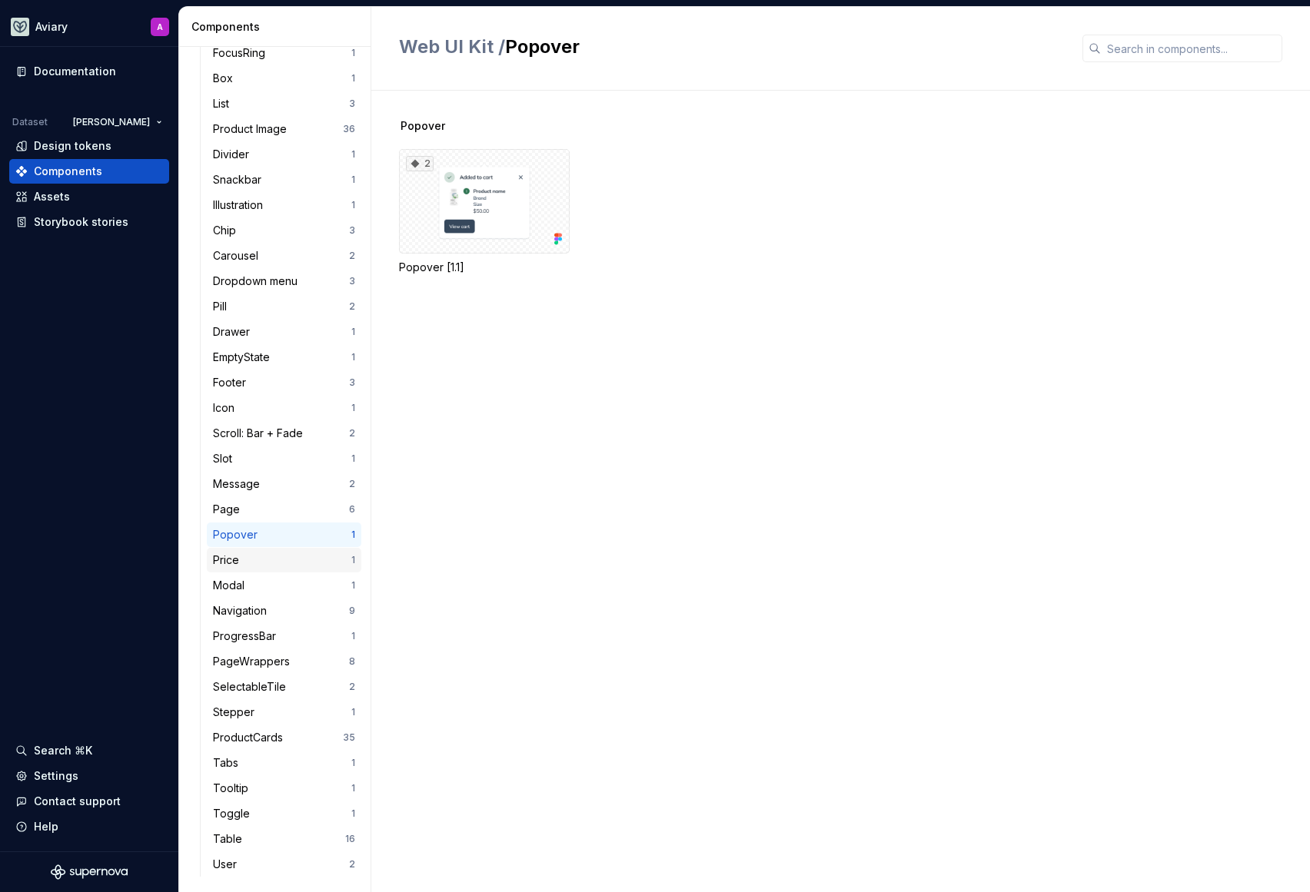
click at [290, 564] on div "Price" at bounding box center [282, 560] width 138 height 15
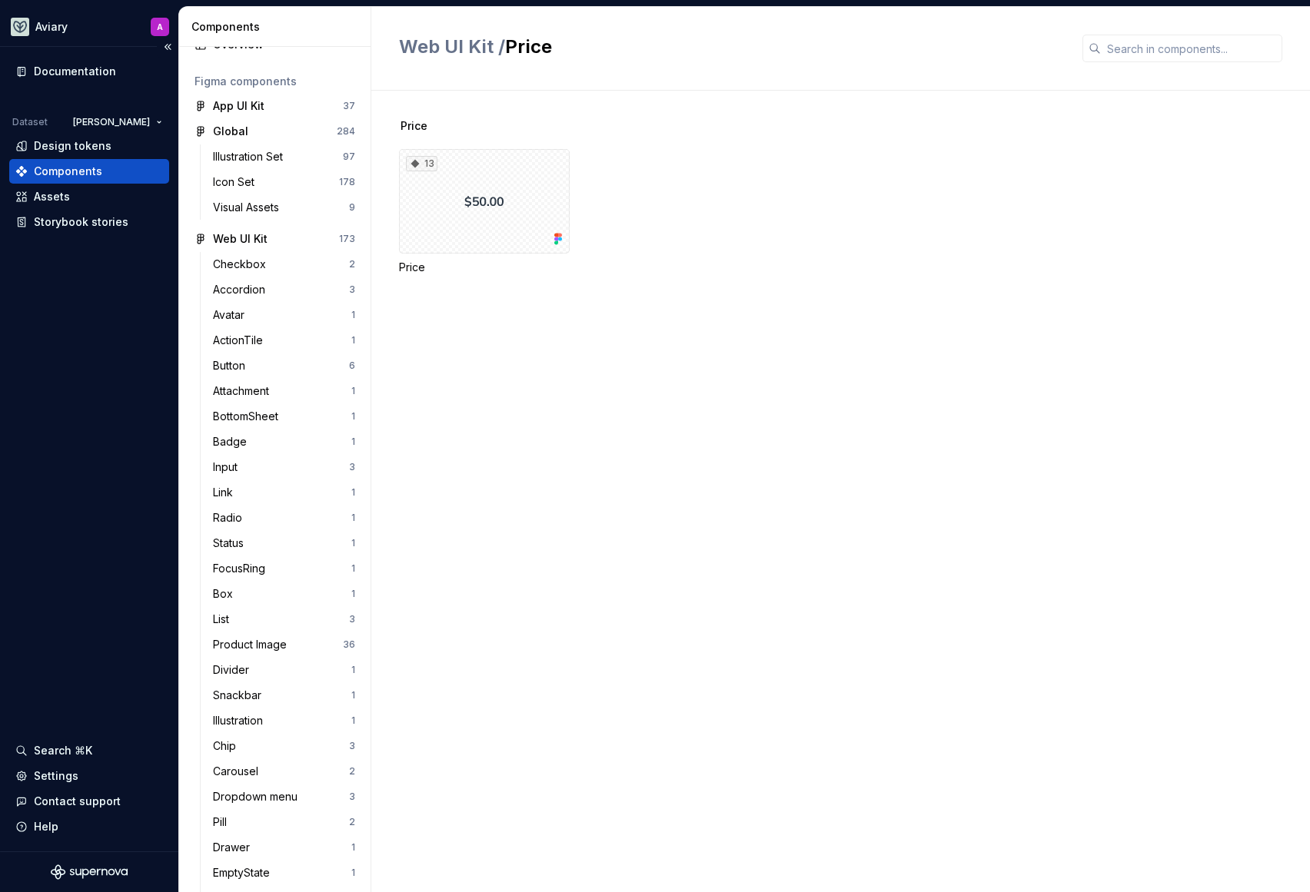
scroll to position [42, 0]
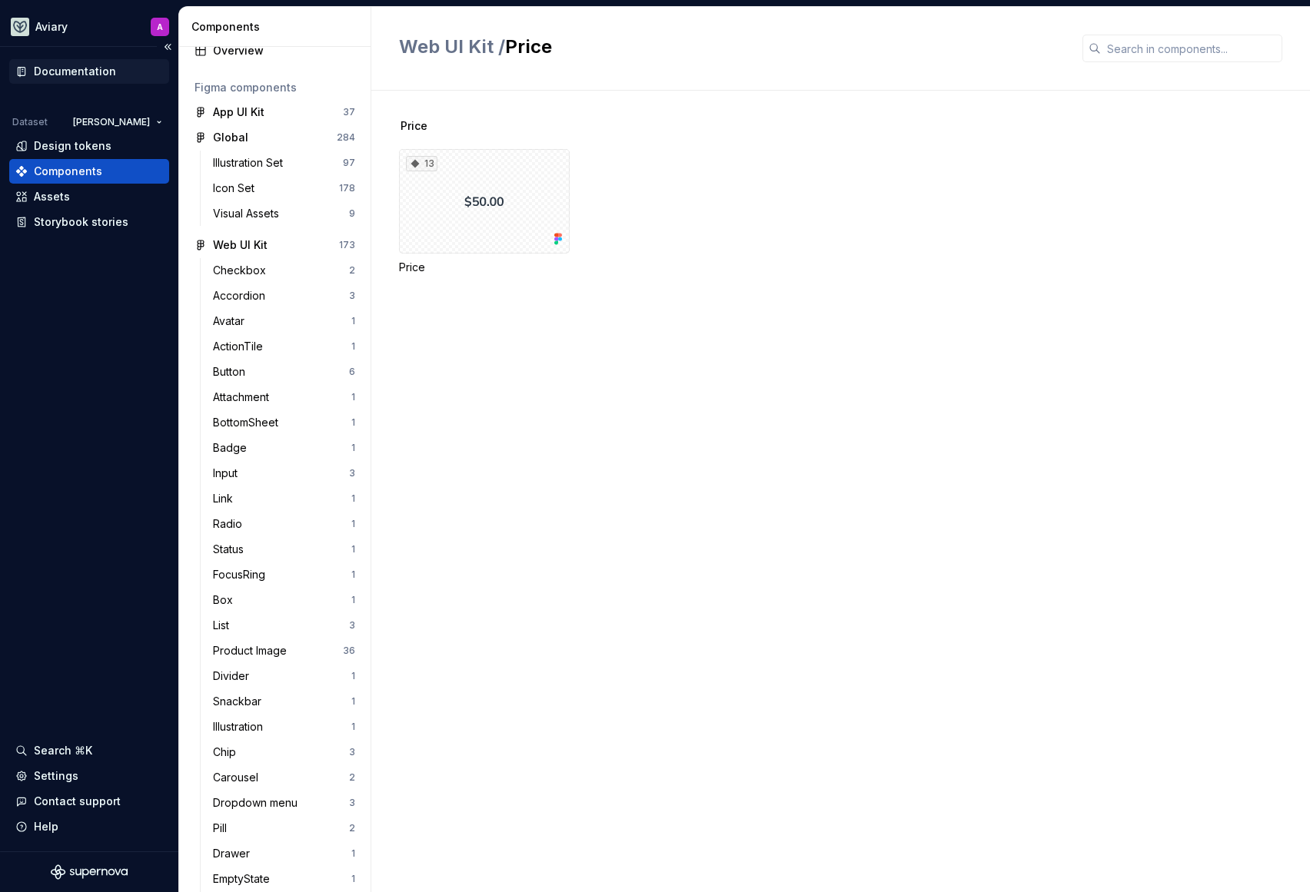
click at [91, 68] on div "Documentation" at bounding box center [75, 71] width 82 height 15
